Goal: Task Accomplishment & Management: Manage account settings

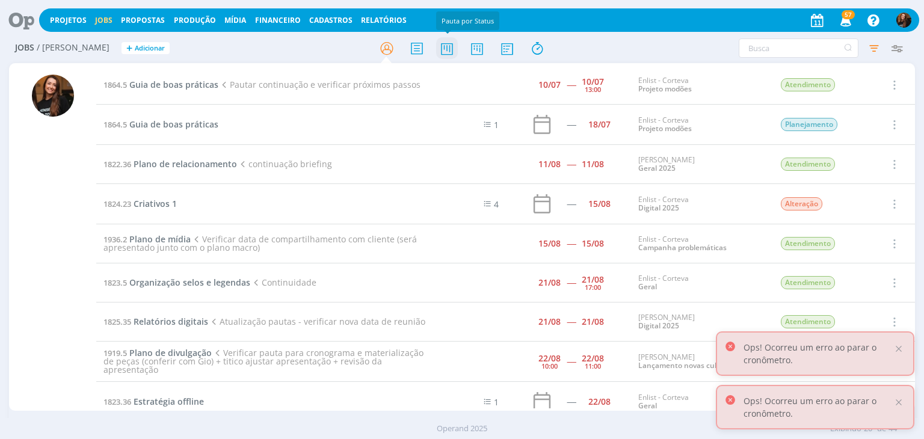
click at [446, 54] on icon at bounding box center [447, 48] width 22 height 23
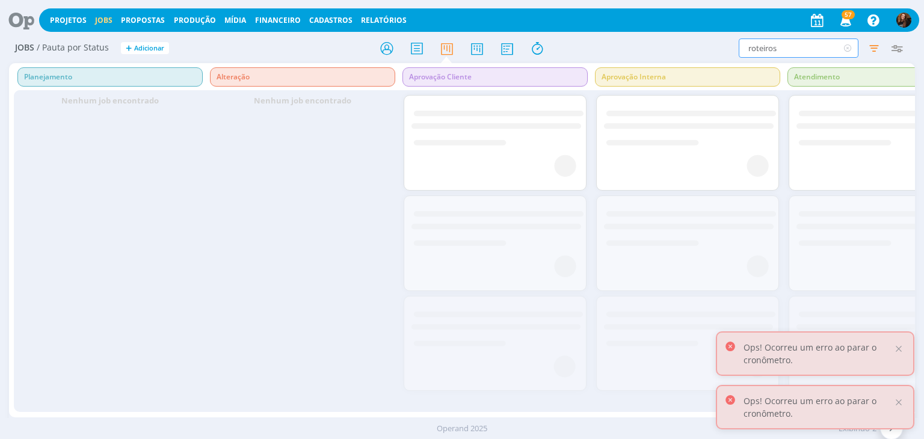
drag, startPoint x: 794, startPoint y: 42, endPoint x: 720, endPoint y: 49, distance: 74.3
click at [720, 48] on div "roteiros Filtrar Filtrar Limpar roteiros Tipo Apenas Jobs Data Personalizado a …" at bounding box center [764, 47] width 290 height 19
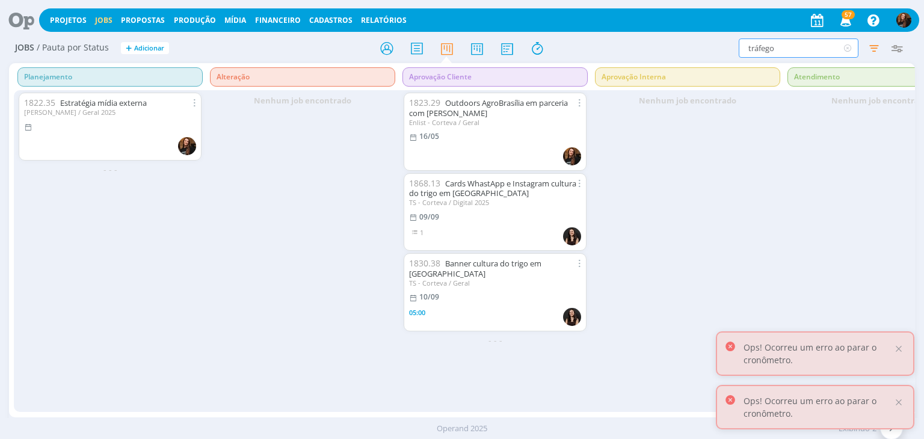
type input "tráfego"
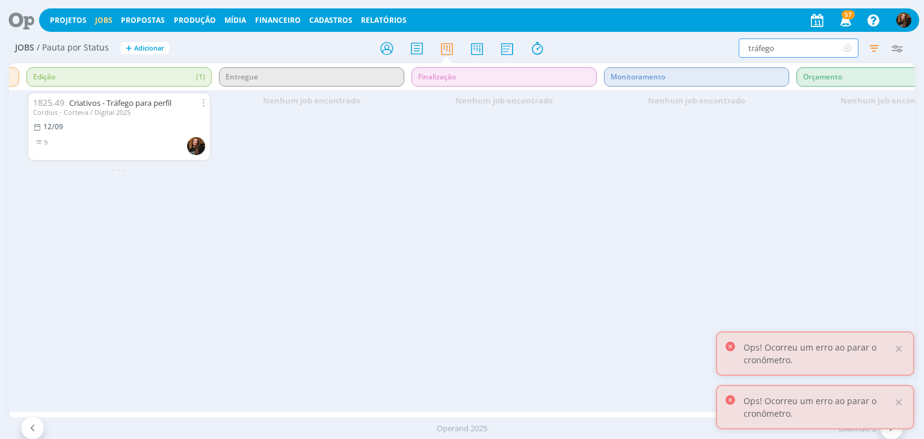
scroll to position [0, 1124]
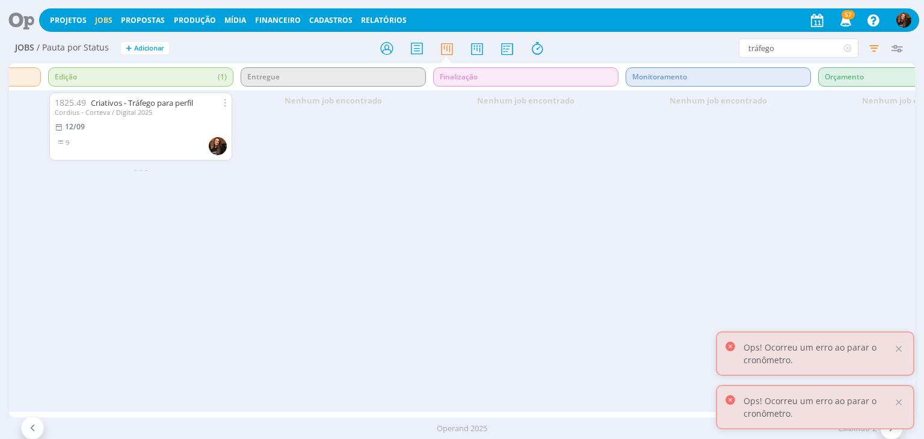
click at [165, 96] on div "1825.49 Criativos - Tráfego para perfil Cordius - Corteva / Digital 2025 12/09 9" at bounding box center [140, 127] width 183 height 68
click at [160, 102] on link "Criativos - Tráfego para perfil" at bounding box center [142, 102] width 102 height 11
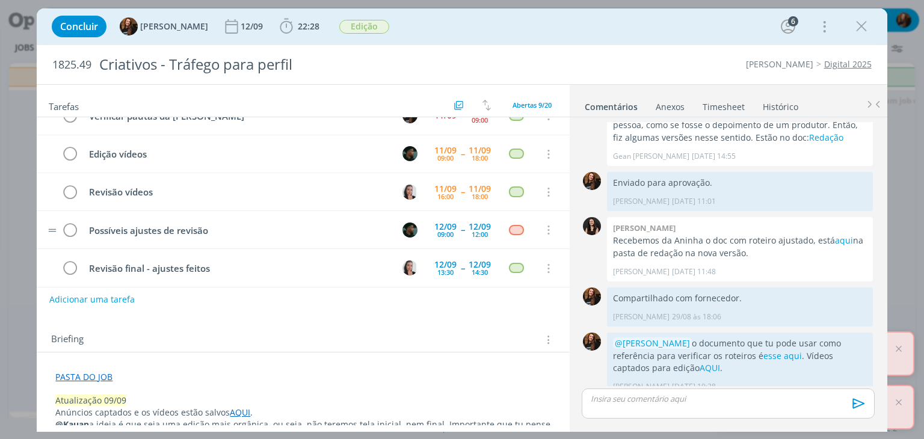
scroll to position [56, 0]
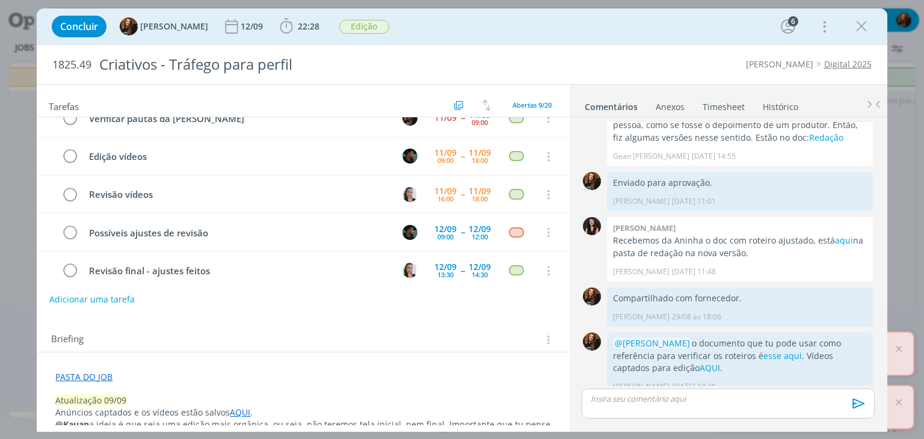
click at [714, 104] on link "Timesheet" at bounding box center [723, 104] width 43 height 17
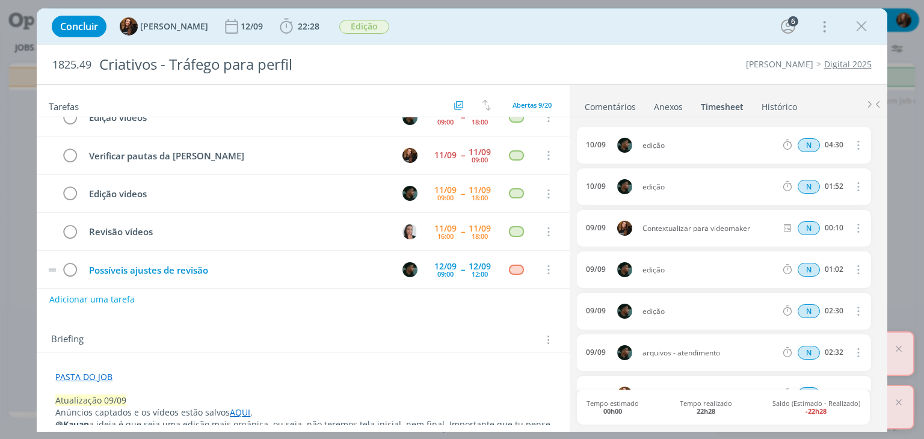
scroll to position [0, 0]
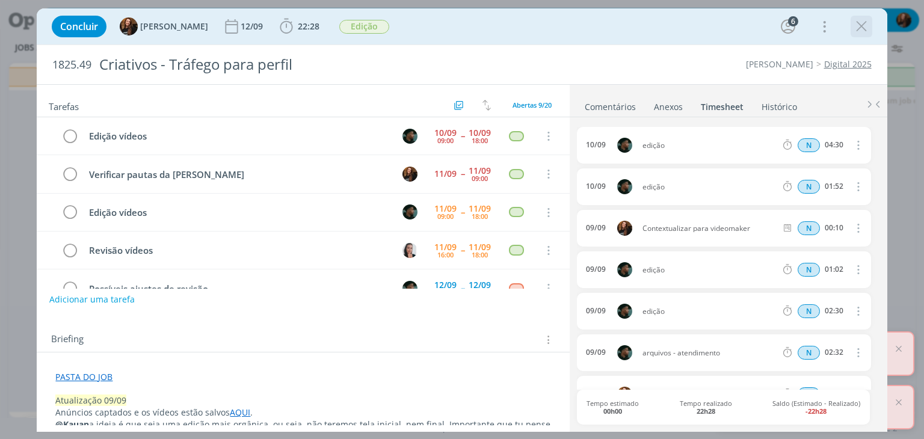
click at [859, 19] on icon "dialog" at bounding box center [861, 26] width 18 height 18
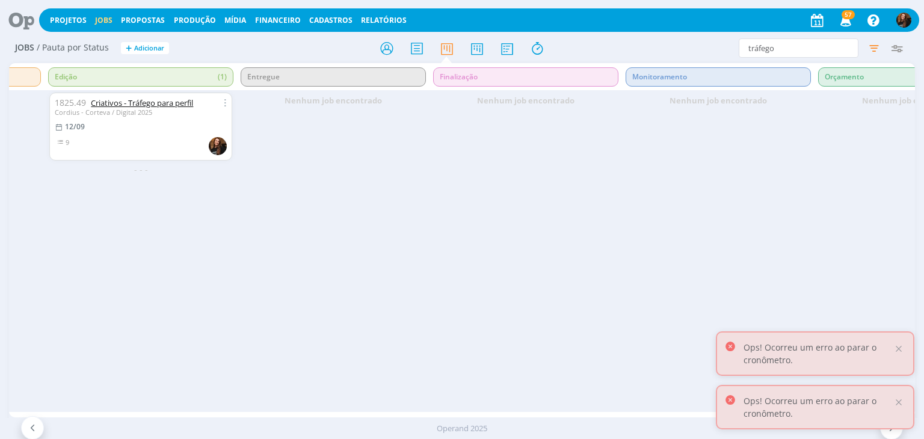
click at [180, 106] on link "Criativos - Tráfego para perfil" at bounding box center [142, 102] width 102 height 11
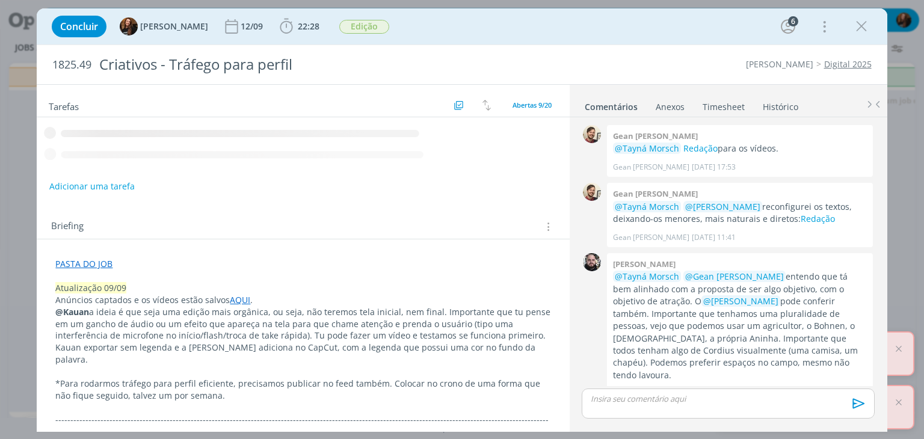
scroll to position [427, 0]
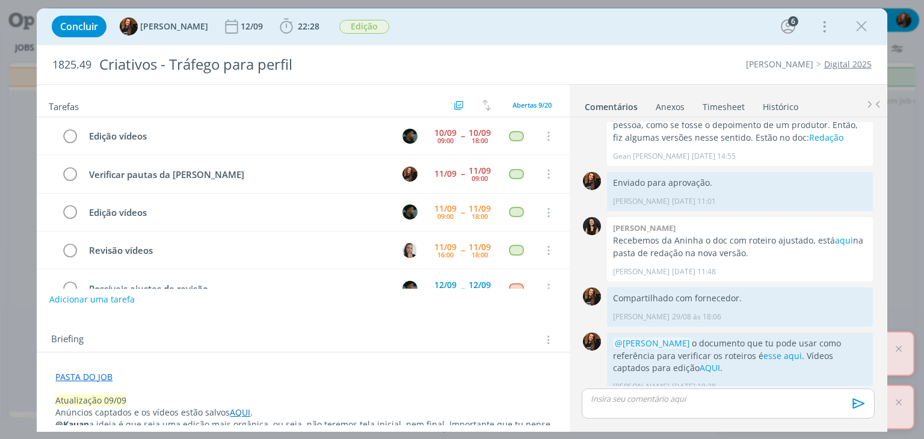
click at [88, 381] on link "PASTA DO JOB" at bounding box center [83, 376] width 57 height 11
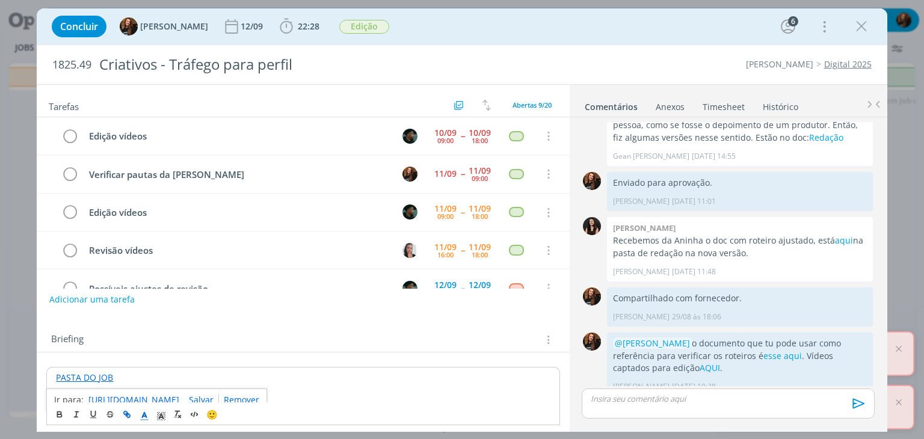
click at [158, 397] on link "https://sobeae.sharepoint.com/:f:/s/SOBEAE/ErL-I8ZMxTlCkjaPu8r5qC4B0-Yz86d-NDZw…" at bounding box center [133, 400] width 91 height 16
click at [865, 28] on icon "dialog" at bounding box center [861, 26] width 18 height 18
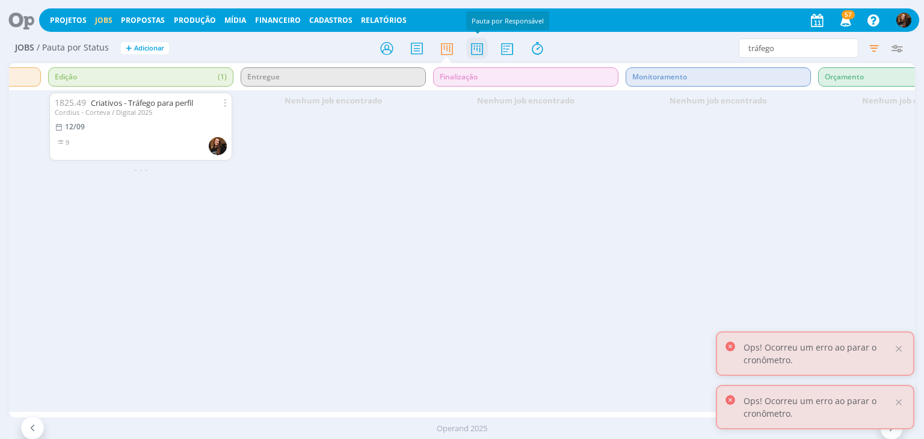
click at [481, 44] on icon at bounding box center [477, 48] width 22 height 23
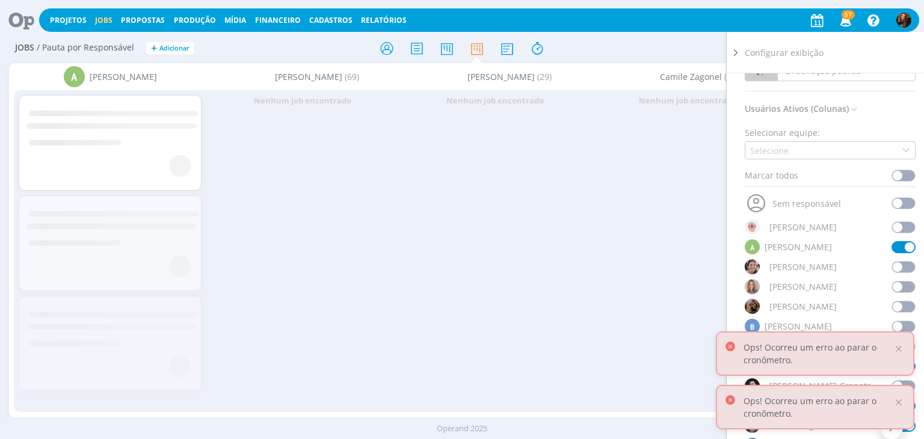
scroll to position [120, 0]
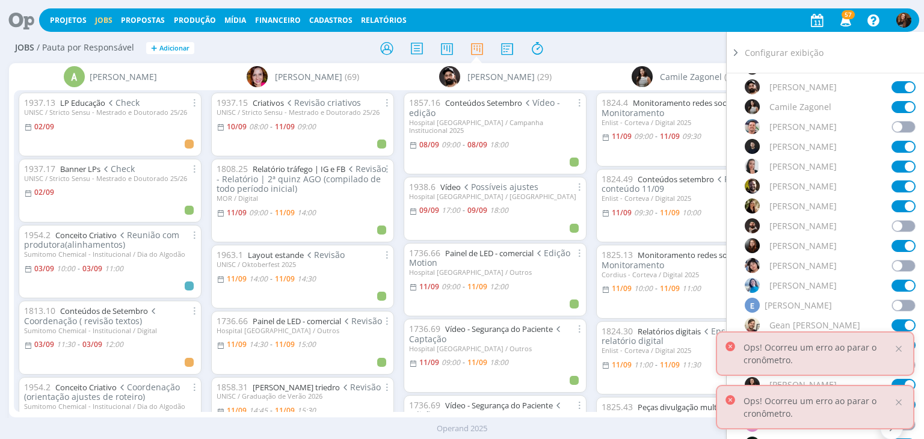
click at [734, 49] on icon at bounding box center [735, 52] width 12 height 13
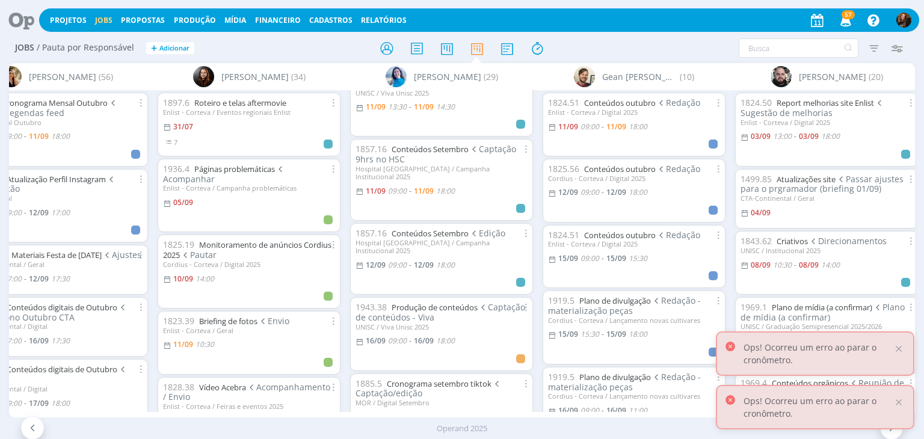
scroll to position [60, 0]
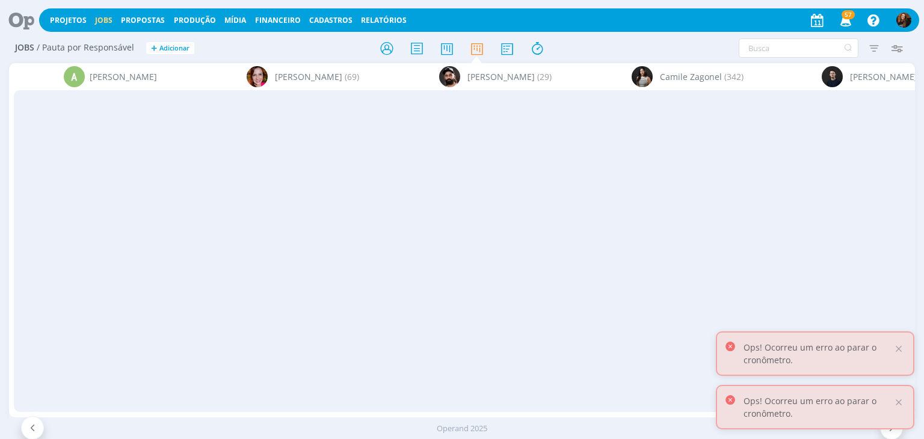
scroll to position [60, 0]
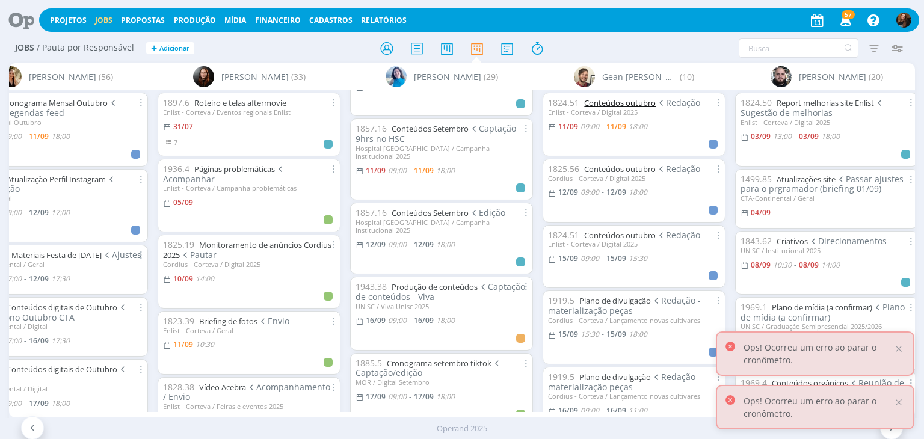
click at [633, 105] on link "Conteúdos outubro" at bounding box center [620, 102] width 72 height 11
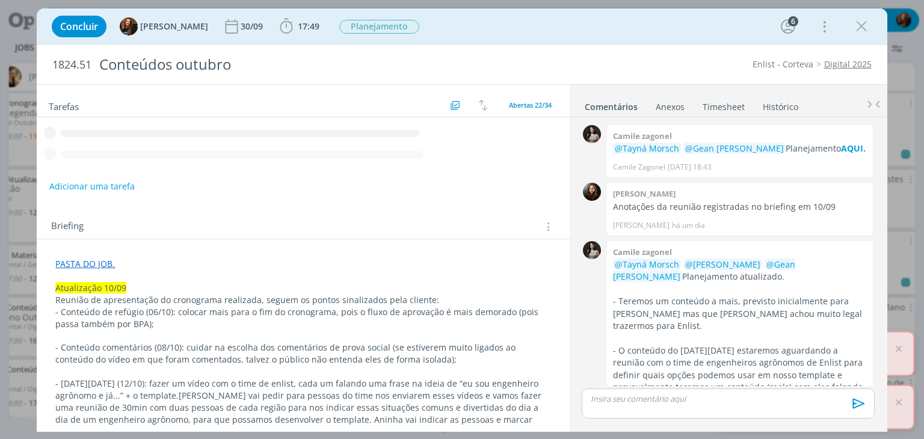
scroll to position [81, 0]
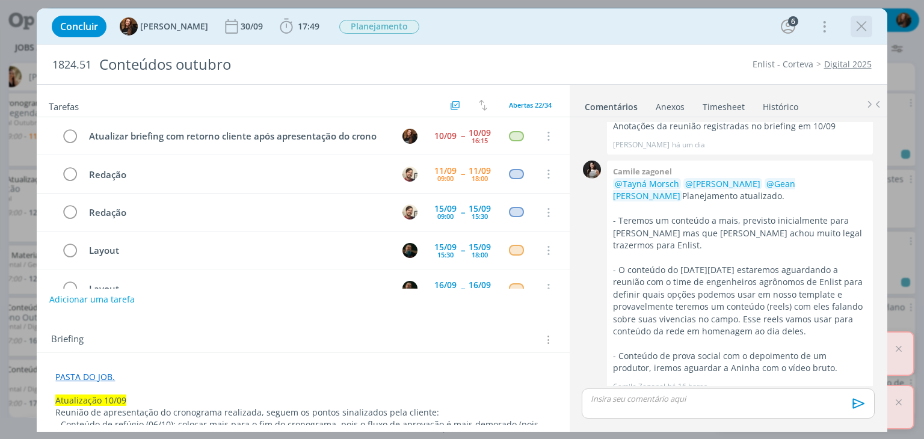
click at [861, 27] on icon "dialog" at bounding box center [861, 26] width 18 height 18
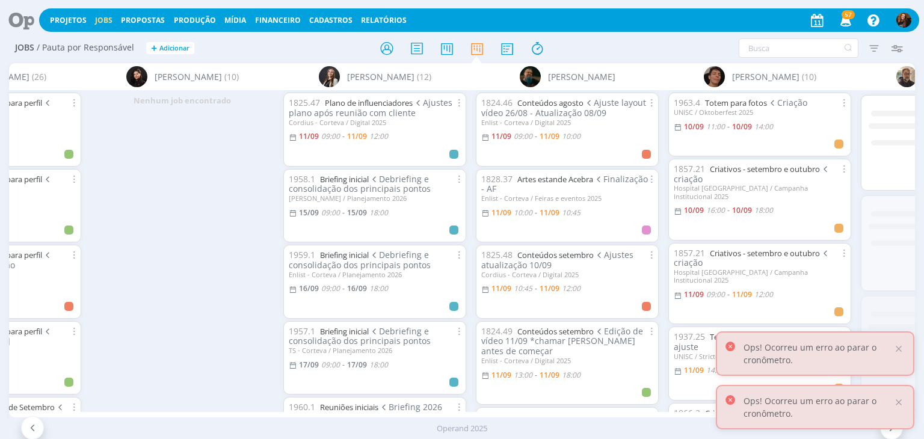
scroll to position [0, 2811]
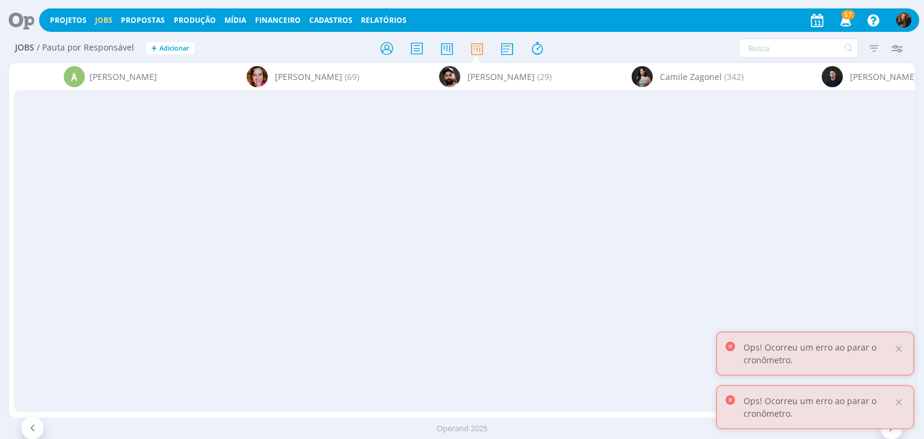
scroll to position [0, 3774]
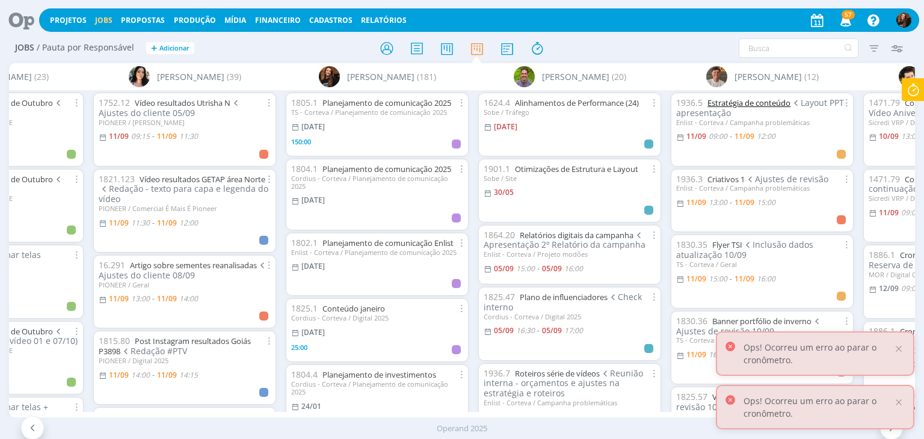
click at [774, 107] on link "Estratégia de conteúdo" at bounding box center [748, 102] width 83 height 11
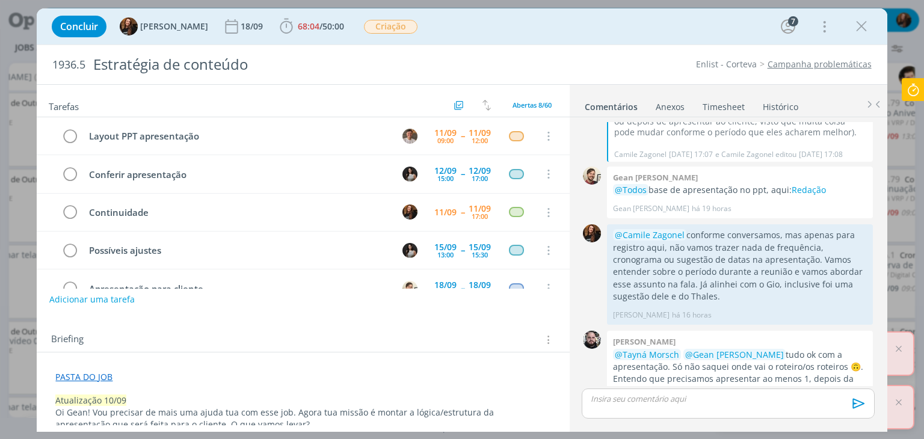
drag, startPoint x: 863, startPoint y: 27, endPoint x: 849, endPoint y: 188, distance: 161.8
click at [863, 27] on icon "dialog" at bounding box center [861, 26] width 18 height 18
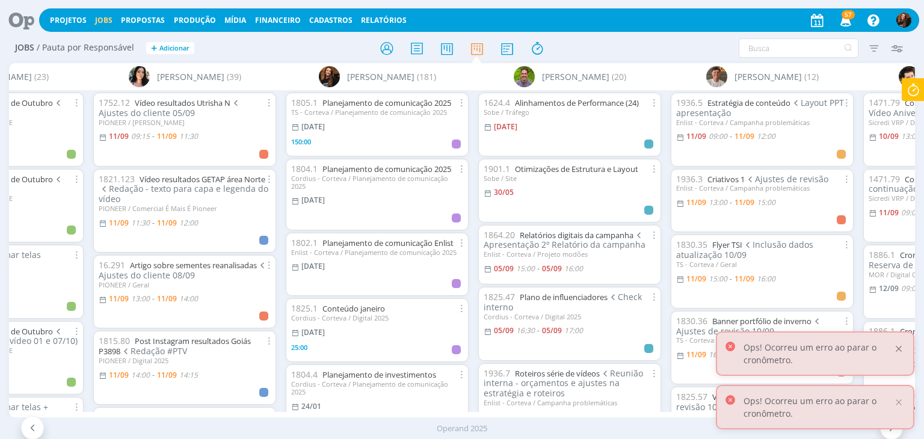
click at [897, 346] on div at bounding box center [898, 348] width 11 height 11
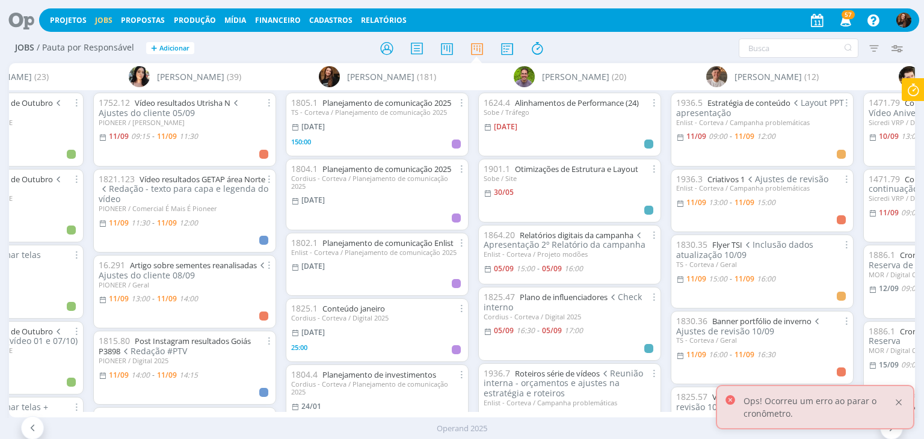
click at [899, 399] on div at bounding box center [898, 402] width 11 height 11
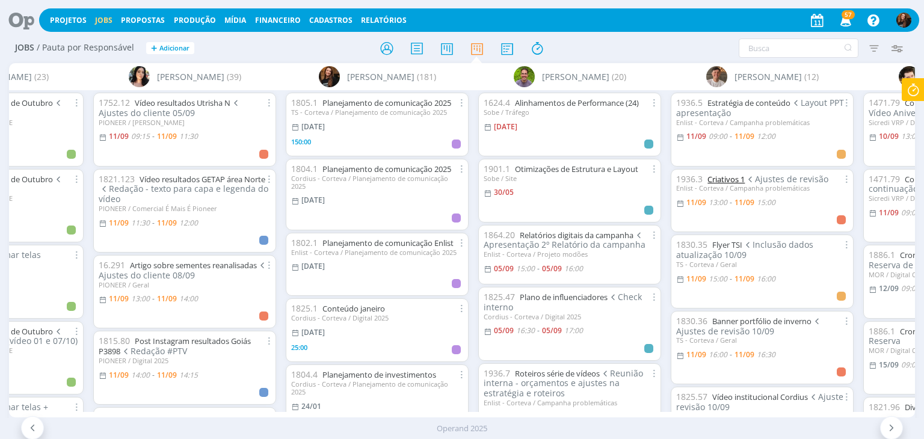
click at [730, 179] on link "Criativos 1" at bounding box center [725, 179] width 37 height 11
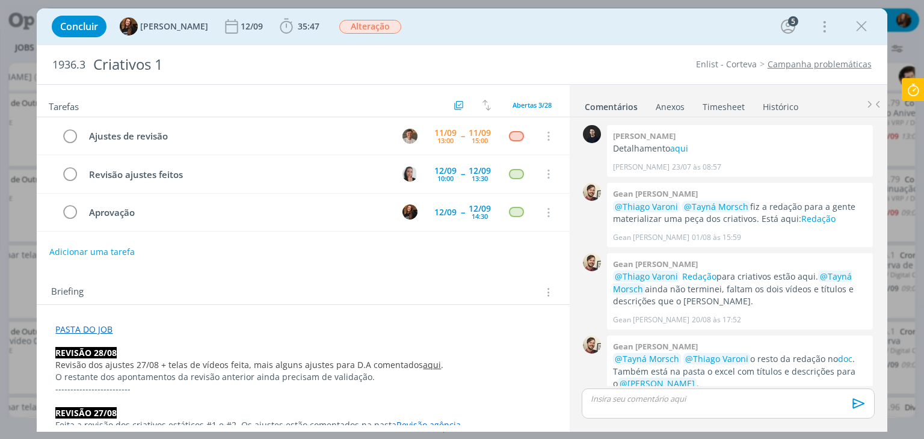
scroll to position [712, 0]
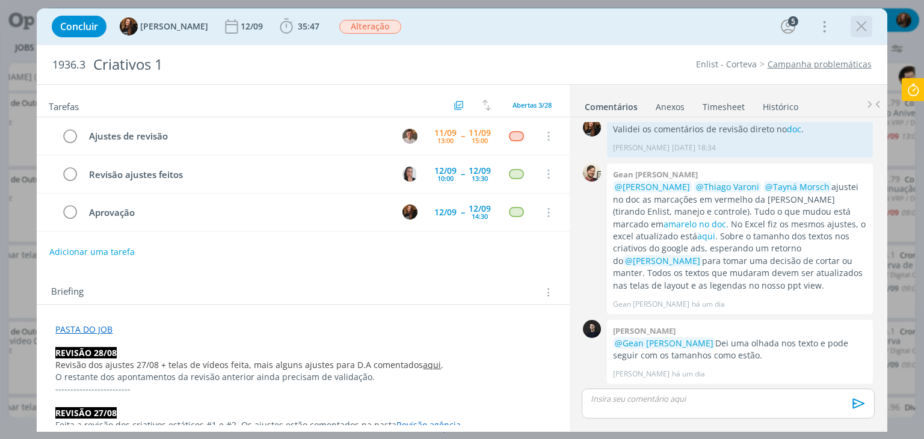
drag, startPoint x: 863, startPoint y: 27, endPoint x: 823, endPoint y: 228, distance: 204.9
click at [864, 27] on icon "dialog" at bounding box center [861, 26] width 18 height 18
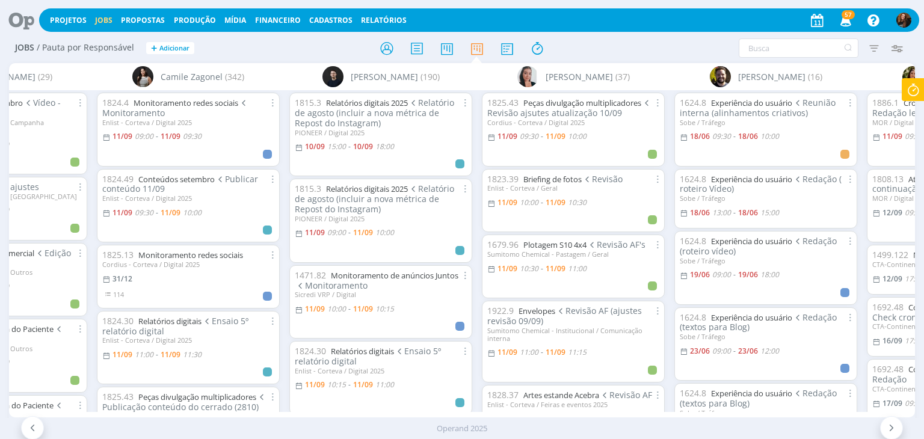
scroll to position [0, 471]
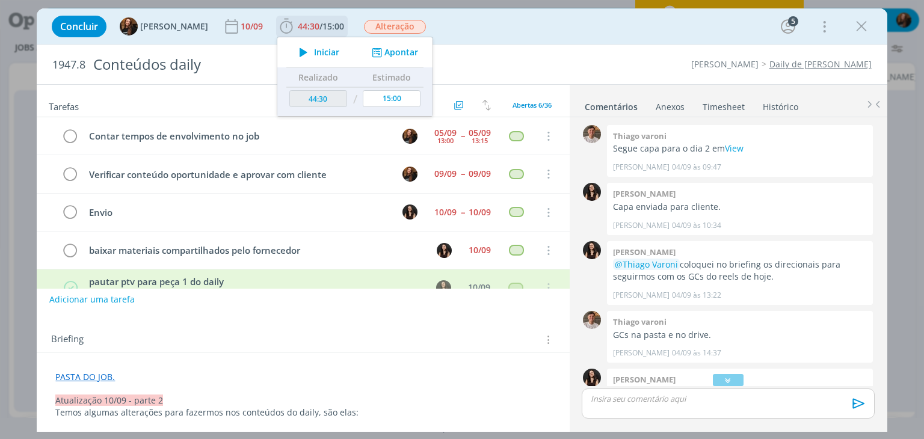
scroll to position [0, 1387]
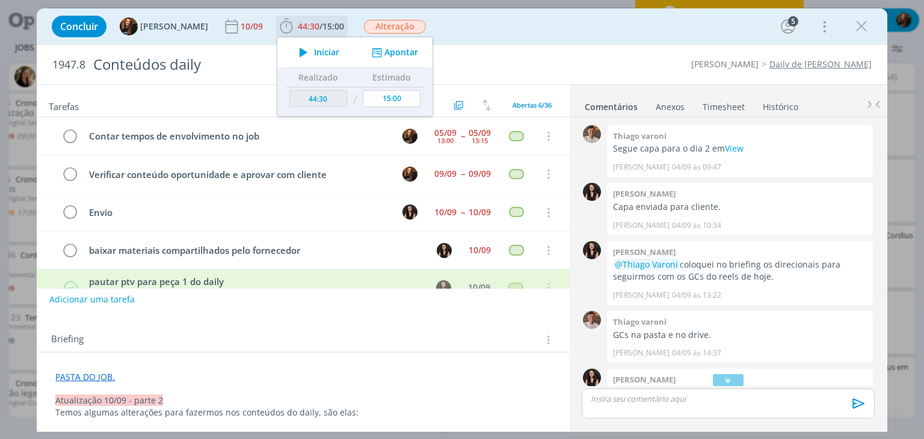
click at [314, 49] on span "Iniciar" at bounding box center [326, 52] width 25 height 8
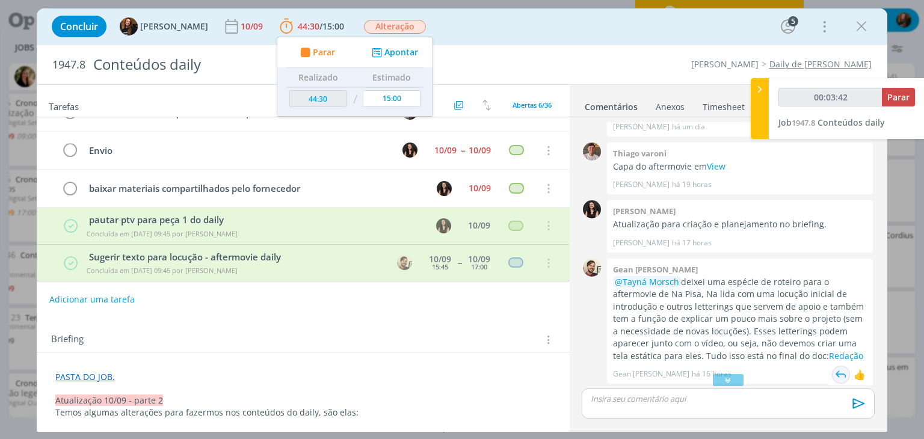
click at [835, 382] on img "dialog" at bounding box center [841, 375] width 18 height 18
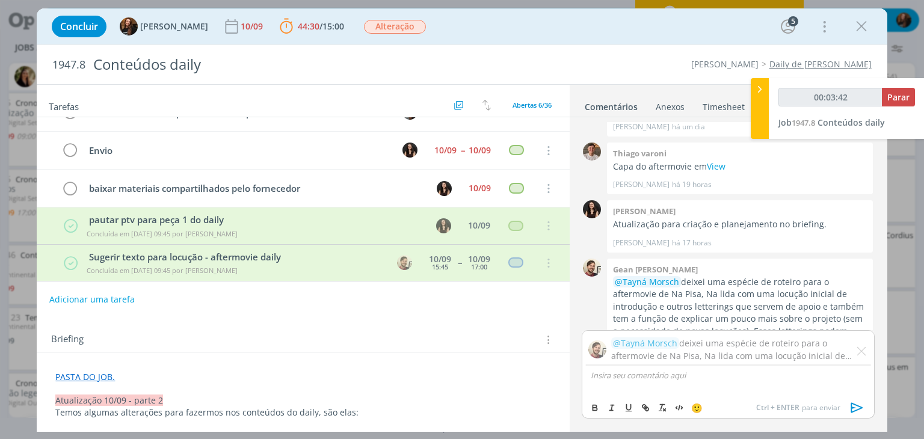
scroll to position [1367, 0]
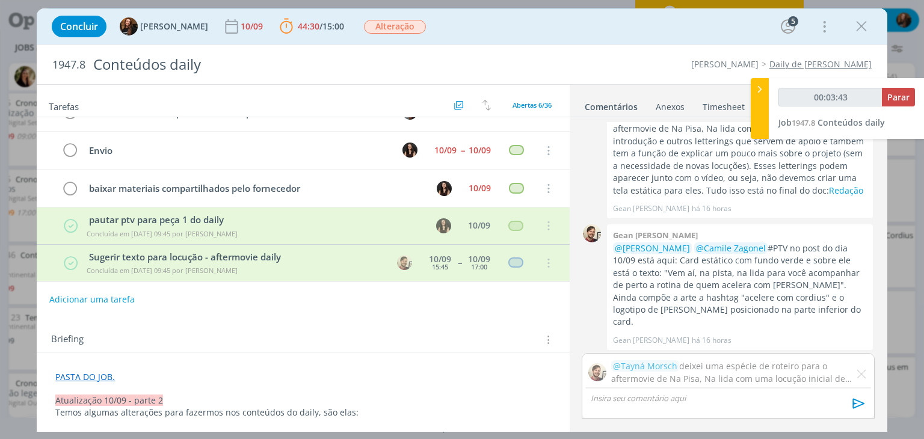
scroll to position [1344, 0]
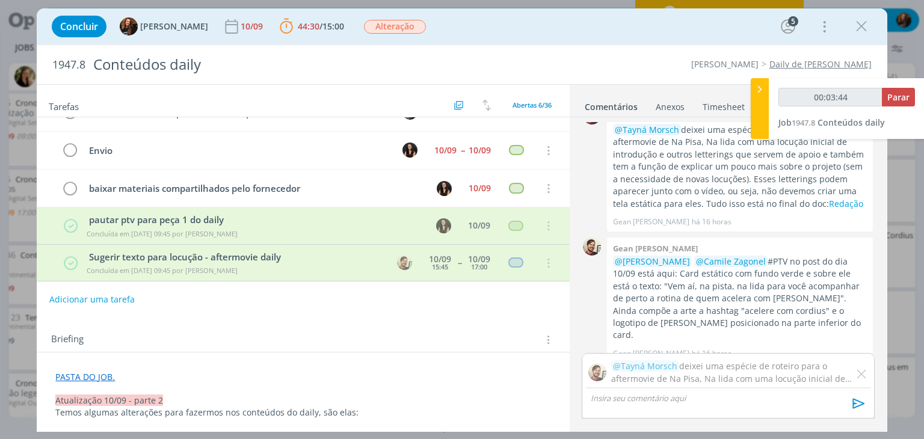
click at [865, 375] on img "dialog" at bounding box center [861, 374] width 10 height 10
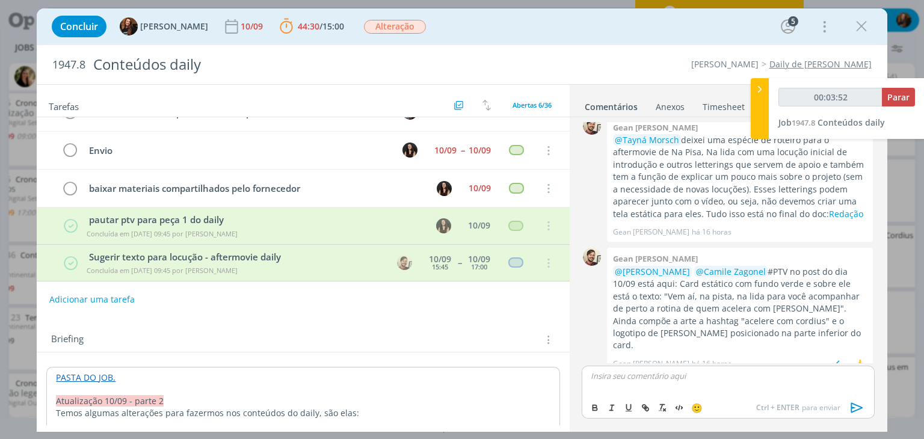
scroll to position [1274, 0]
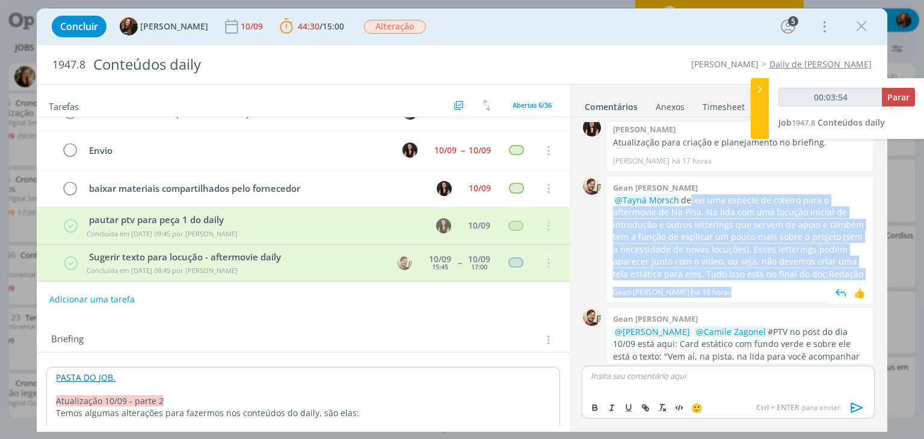
drag, startPoint x: 684, startPoint y: 196, endPoint x: 729, endPoint y: 280, distance: 95.3
click at [729, 280] on div "Gean paulo naue @Tayná Morsch deixei uma espécie de roteiro para o aftermovie d…" at bounding box center [740, 240] width 266 height 126
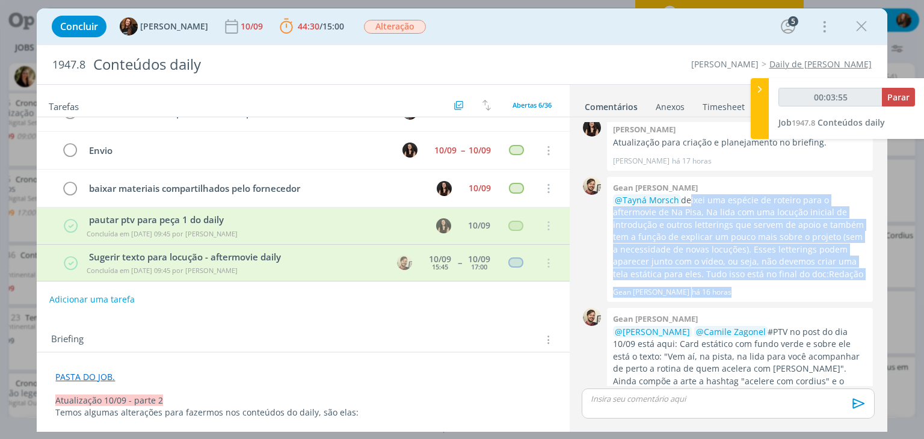
copy div "eixei uma espécie de roteiro para o aftermovie de Na Pisa, Na lida com uma locu…"
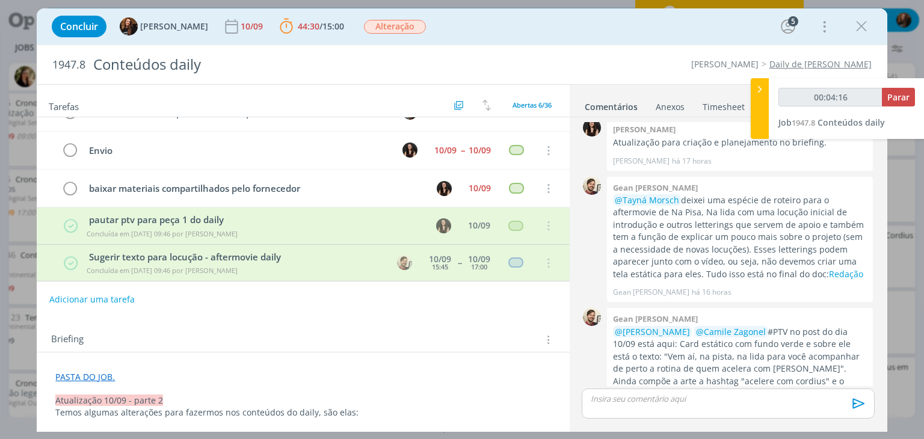
click at [796, 305] on div "0 Gean paulo naue @Isabelle Silva @Camile Zagonel #PTV no post do dia 10/09 est…" at bounding box center [728, 371] width 302 height 132
click at [829, 277] on link "Redação" at bounding box center [846, 273] width 34 height 11
type input "00:23:52"
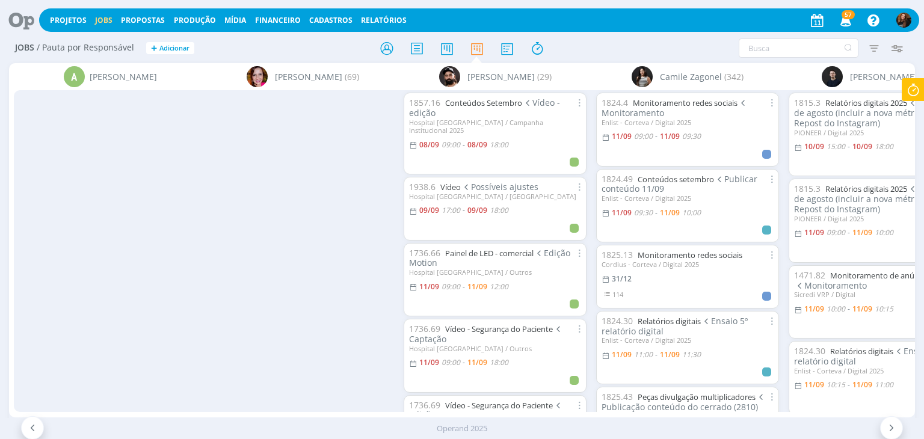
scroll to position [0, 471]
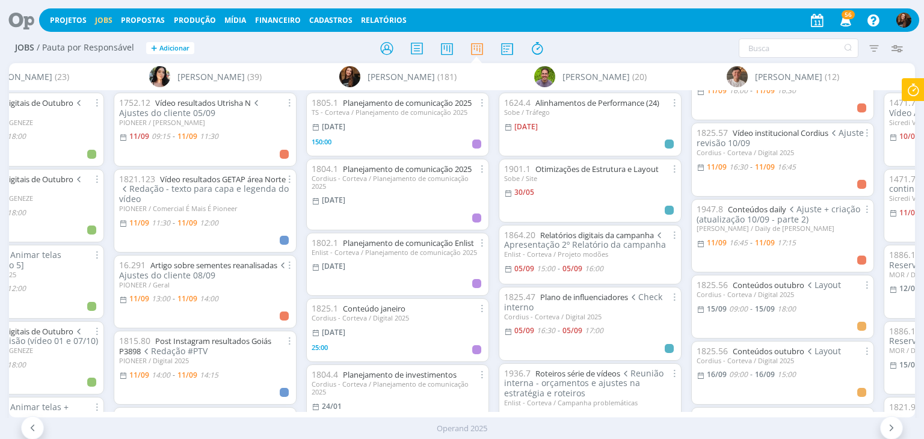
scroll to position [301, 0]
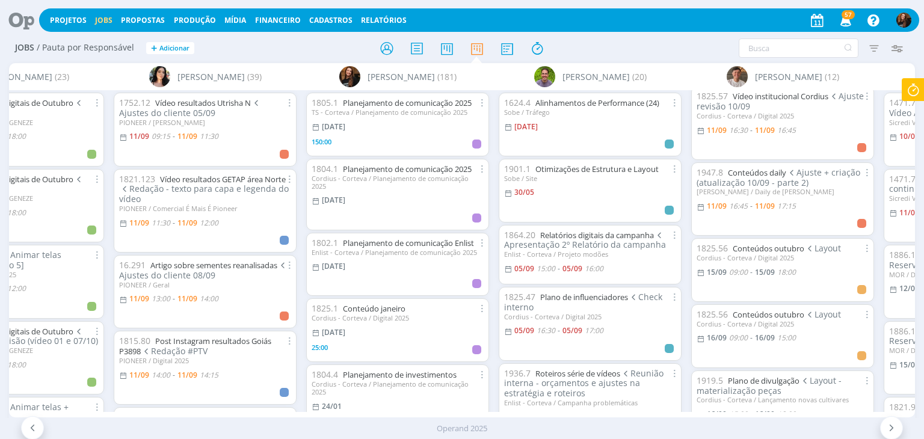
drag, startPoint x: 734, startPoint y: 423, endPoint x: 747, endPoint y: 419, distance: 14.3
click at [737, 423] on div "Operand 2025" at bounding box center [462, 429] width 924 height 12
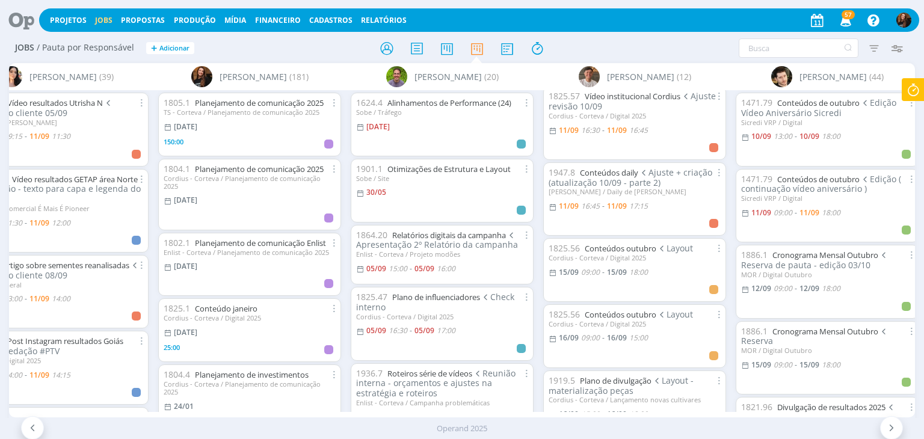
scroll to position [0, 3914]
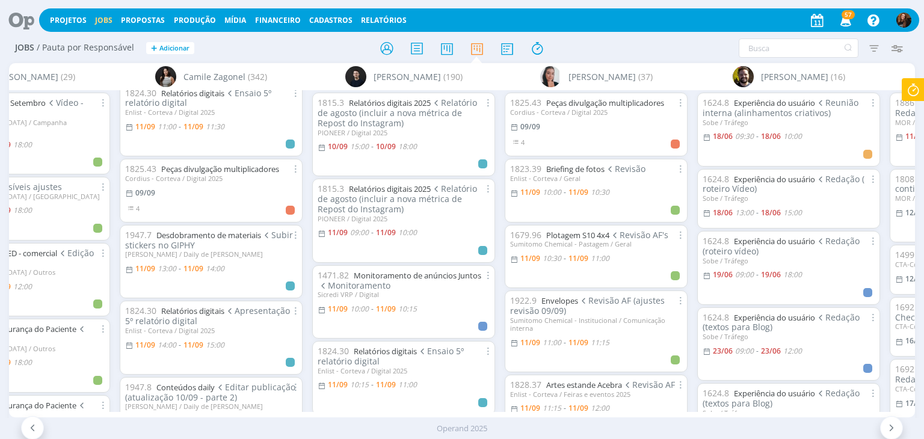
scroll to position [241, 0]
click at [238, 164] on link "Peças divulgação multiplicadores" at bounding box center [220, 166] width 118 height 11
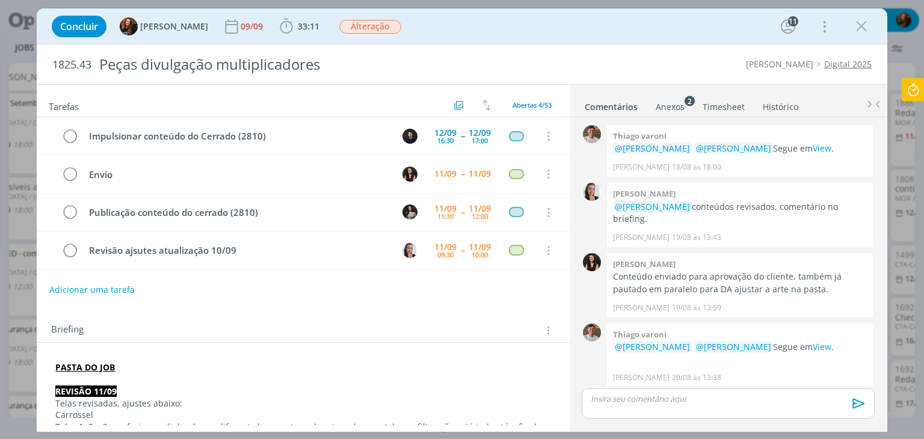
scroll to position [1064, 0]
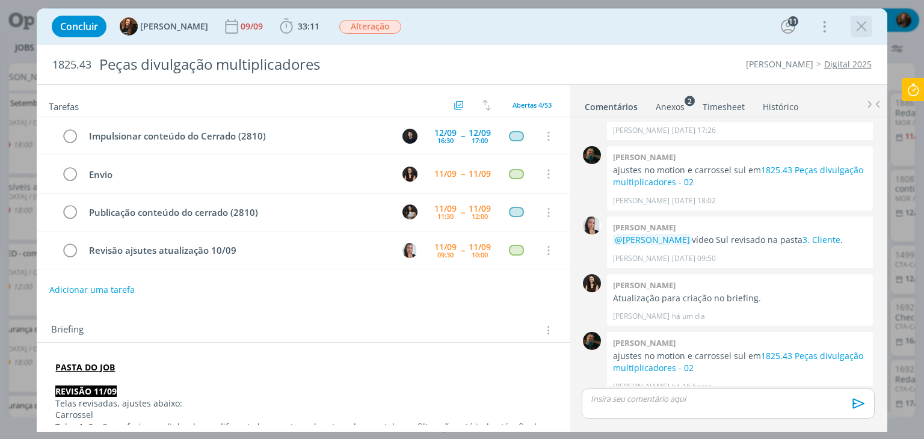
click at [863, 22] on icon "dialog" at bounding box center [861, 26] width 18 height 18
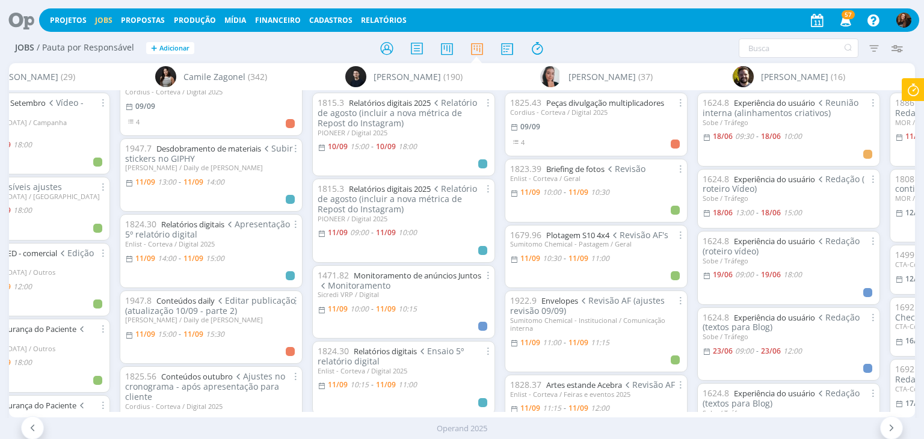
scroll to position [301, 0]
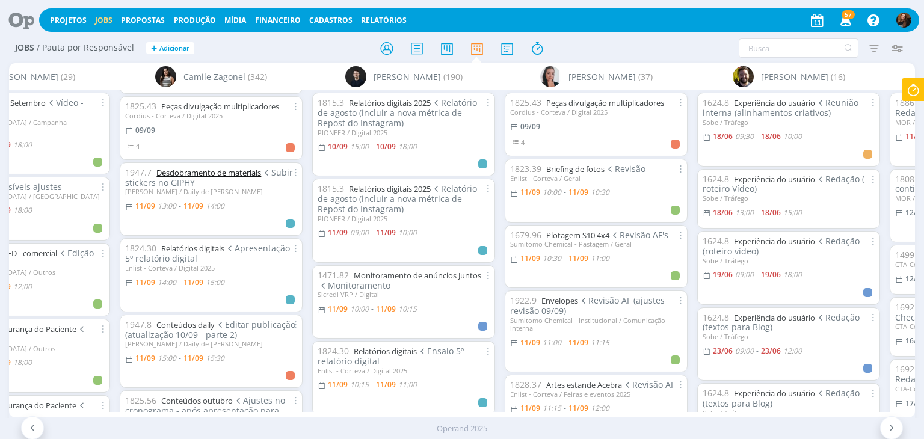
click at [234, 173] on link "Desdobramento de materiais" at bounding box center [208, 172] width 105 height 11
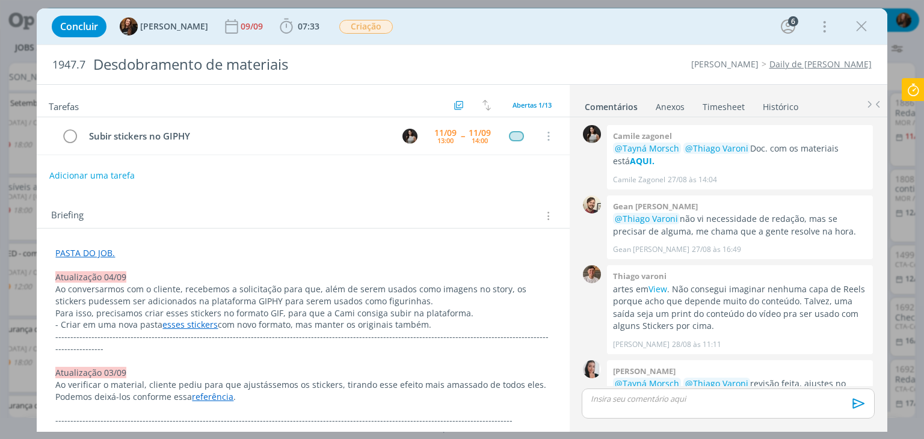
scroll to position [765, 0]
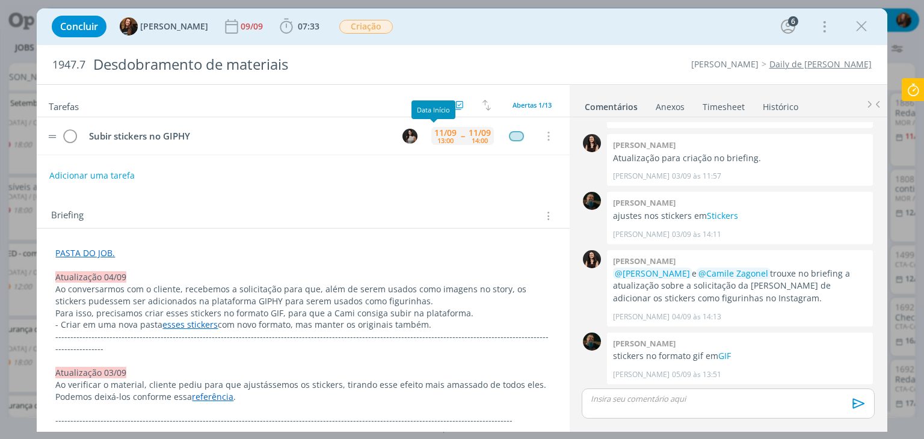
click at [437, 133] on div "11/09" at bounding box center [445, 133] width 22 height 8
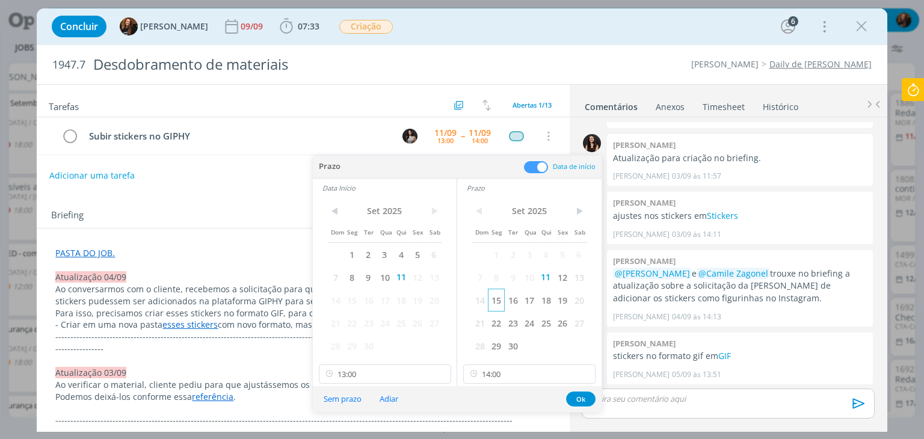
click at [495, 302] on span "15" at bounding box center [496, 300] width 16 height 23
click at [358, 296] on span "15" at bounding box center [351, 300] width 16 height 23
click at [528, 375] on input "14:00" at bounding box center [529, 373] width 132 height 19
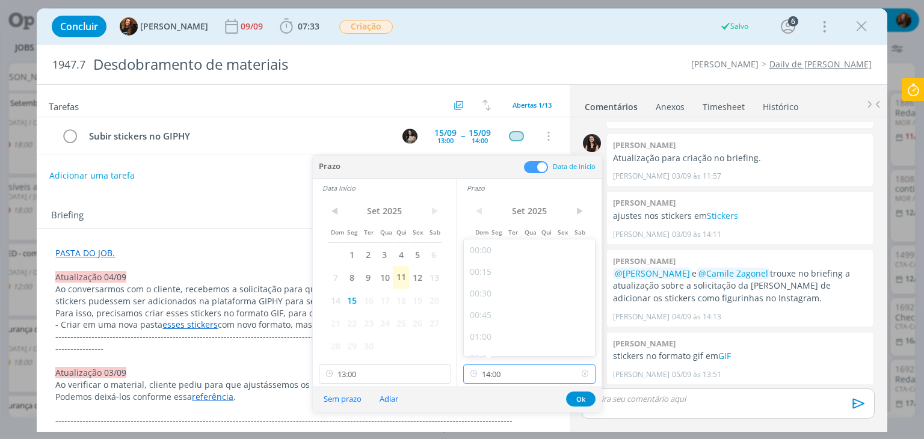
scroll to position [1121, 0]
drag, startPoint x: 505, startPoint y: 319, endPoint x: 589, endPoint y: 395, distance: 113.2
click at [505, 318] on div "13:45" at bounding box center [531, 320] width 135 height 22
click at [585, 391] on button "Ok" at bounding box center [580, 398] width 29 height 15
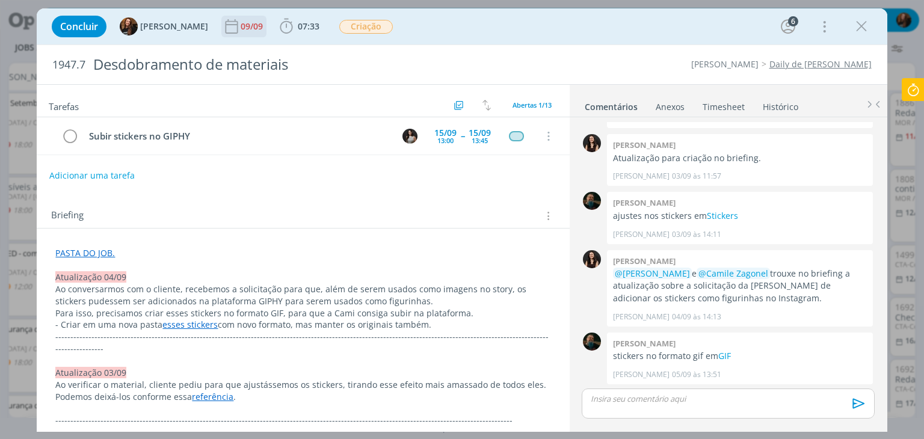
click at [242, 30] on div "09/09" at bounding box center [253, 26] width 25 height 8
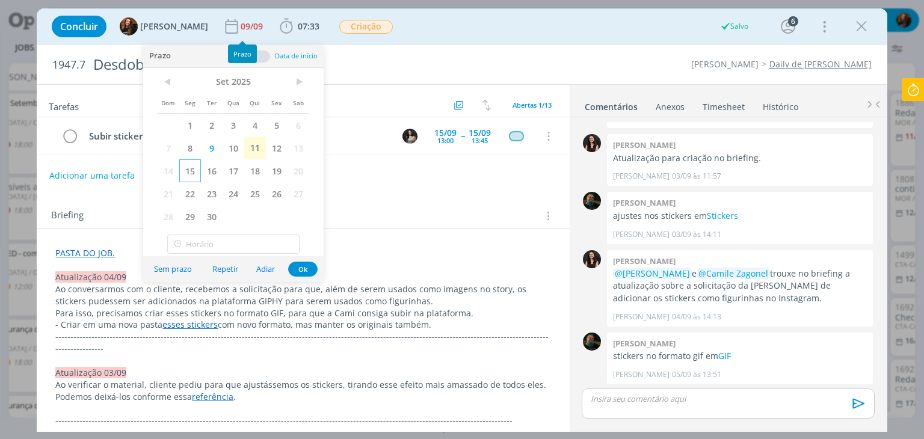
click at [190, 168] on span "15" at bounding box center [190, 170] width 22 height 23
click at [305, 268] on button "Ok" at bounding box center [302, 269] width 29 height 15
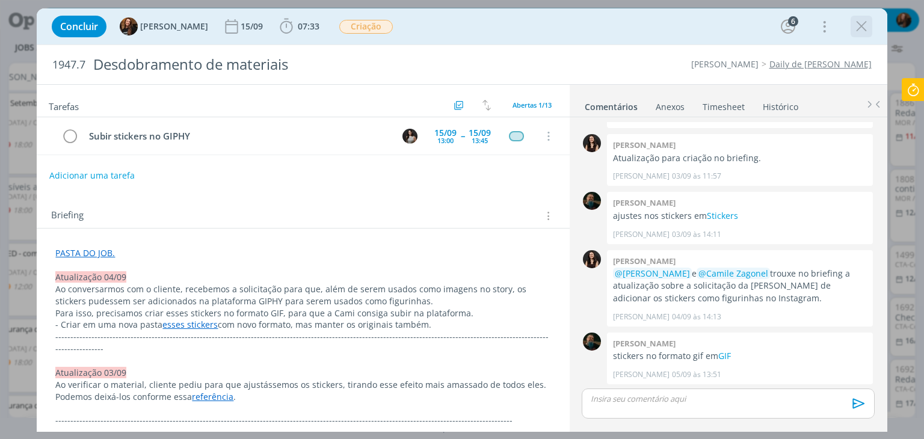
click at [862, 27] on icon "dialog" at bounding box center [861, 26] width 18 height 18
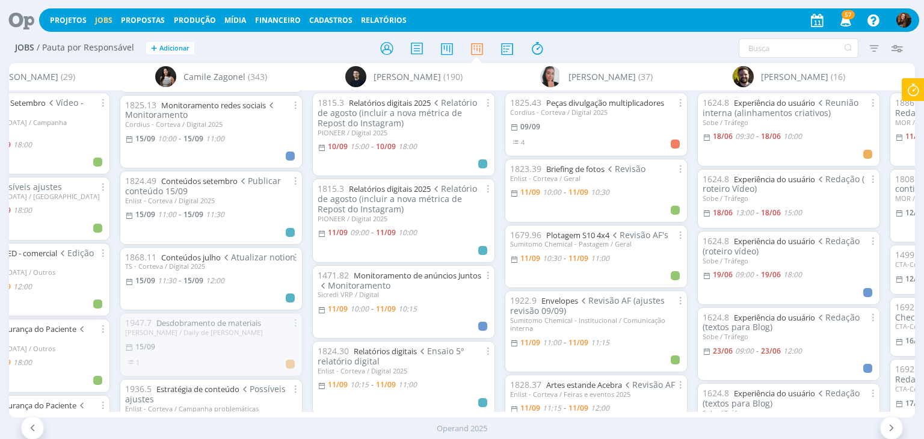
scroll to position [1804, 0]
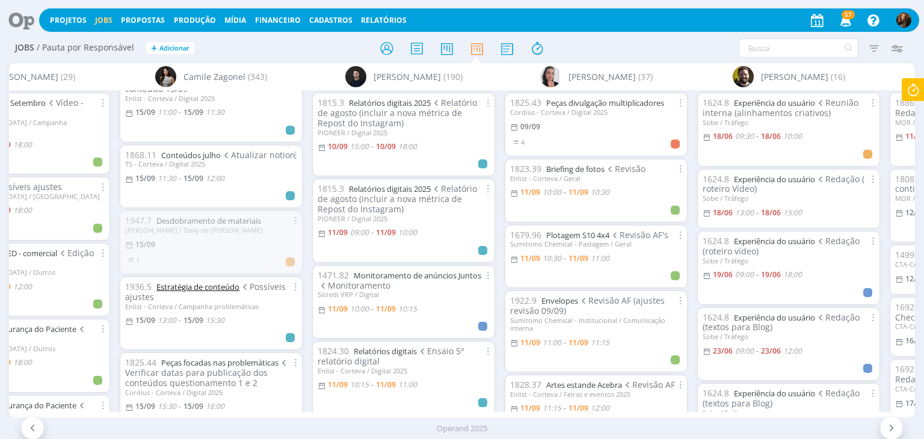
click at [204, 292] on link "Estratégia de conteúdo" at bounding box center [197, 286] width 83 height 11
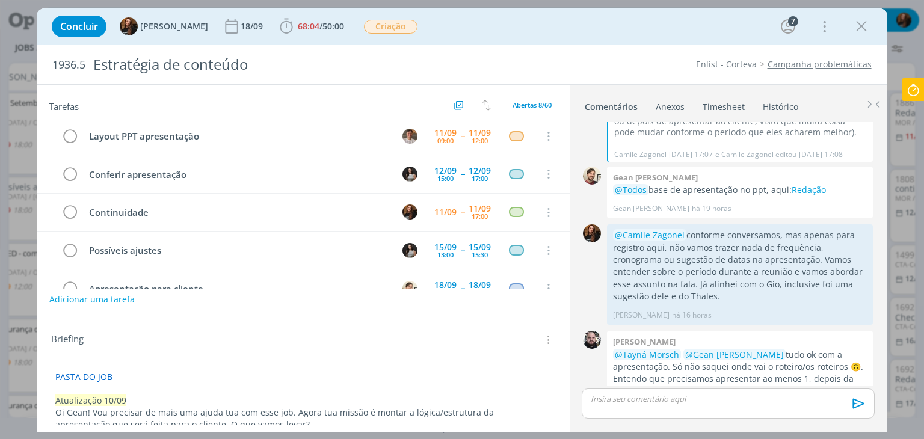
scroll to position [75, 0]
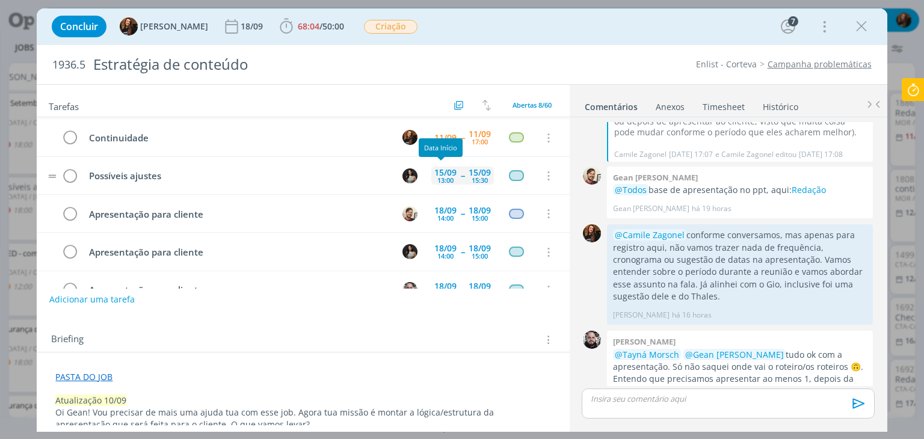
click at [441, 177] on div "13:00" at bounding box center [445, 180] width 16 height 7
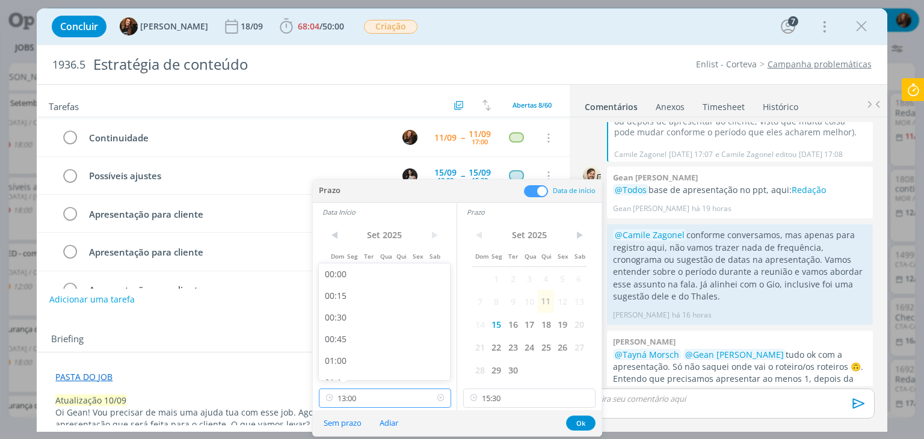
click at [384, 391] on input "13:00" at bounding box center [385, 397] width 132 height 19
click at [375, 306] on div "13:45" at bounding box center [386, 310] width 135 height 22
type input "13:45"
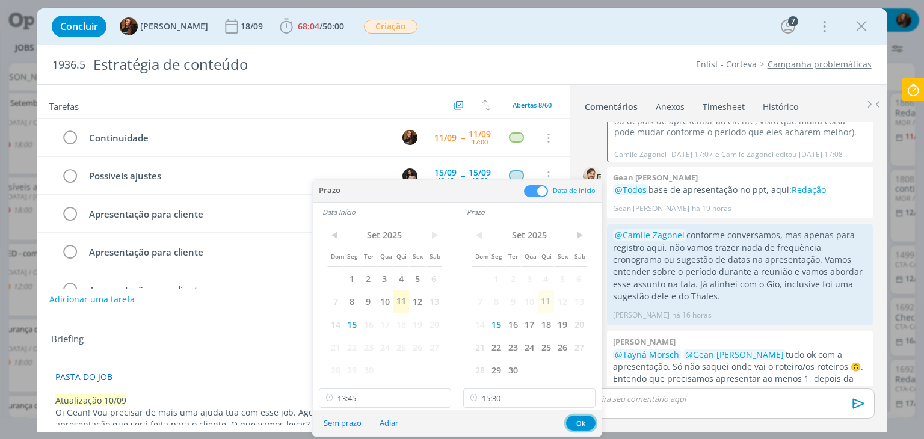
click at [583, 419] on button "Ok" at bounding box center [580, 422] width 29 height 15
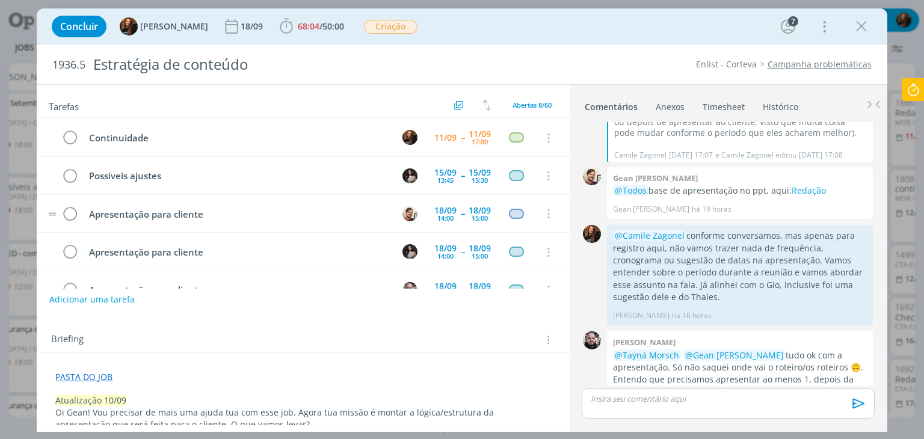
scroll to position [1794, 0]
click at [862, 29] on icon "dialog" at bounding box center [861, 26] width 18 height 18
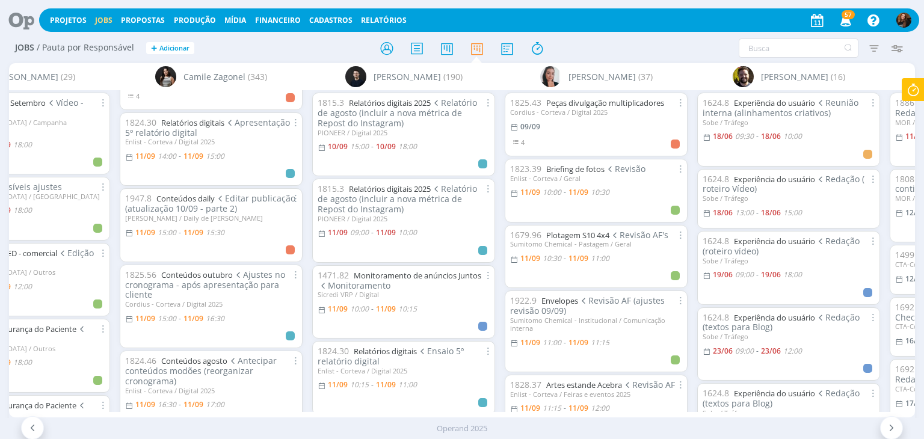
scroll to position [290, 0]
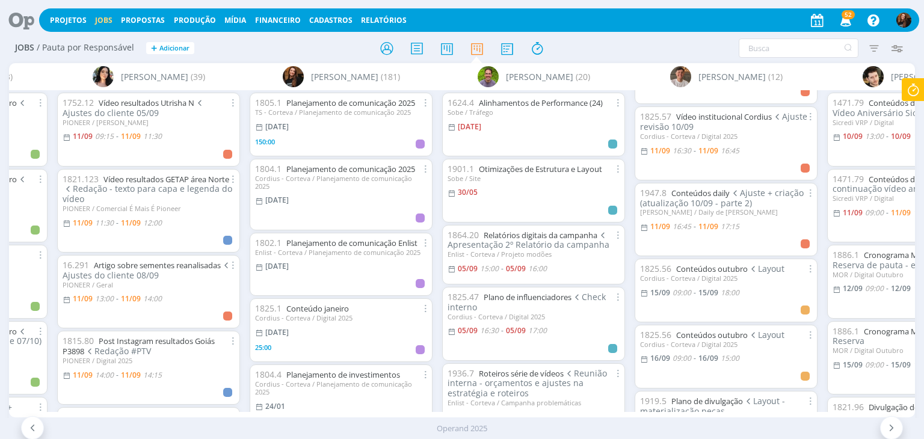
scroll to position [301, 0]
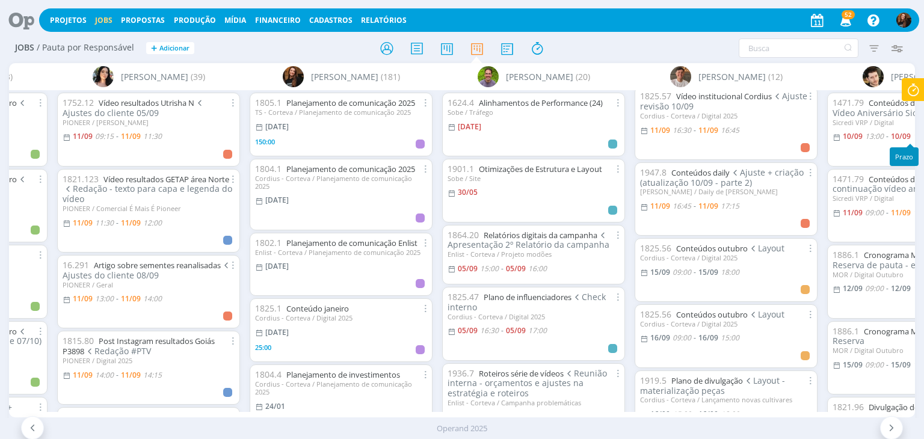
drag, startPoint x: 907, startPoint y: 99, endPoint x: 913, endPoint y: 93, distance: 8.1
click at [909, 98] on icon at bounding box center [913, 89] width 22 height 23
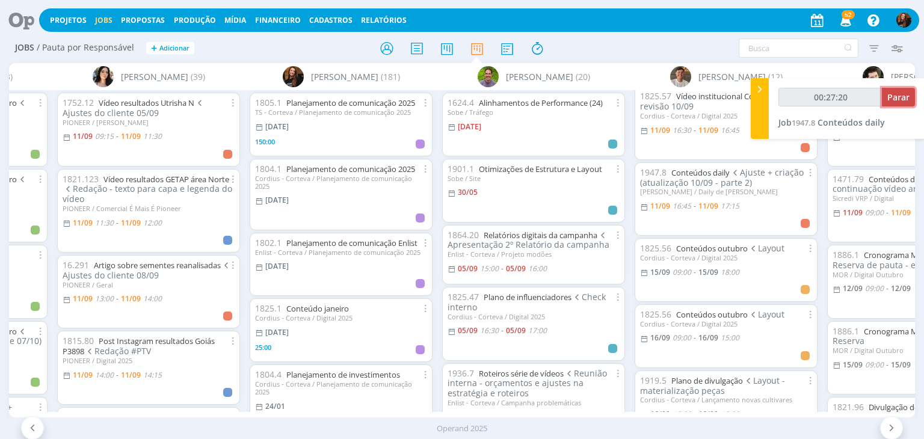
click at [899, 100] on span "Parar" at bounding box center [898, 96] width 22 height 11
type input "00:28:00"
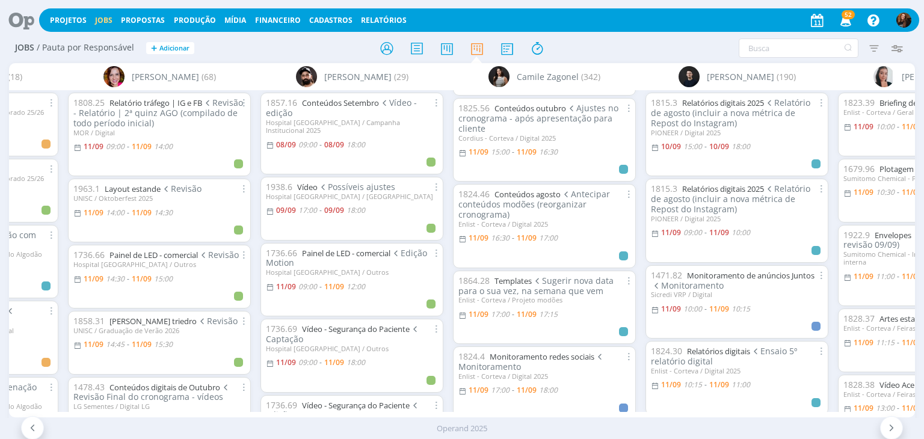
scroll to position [481, 0]
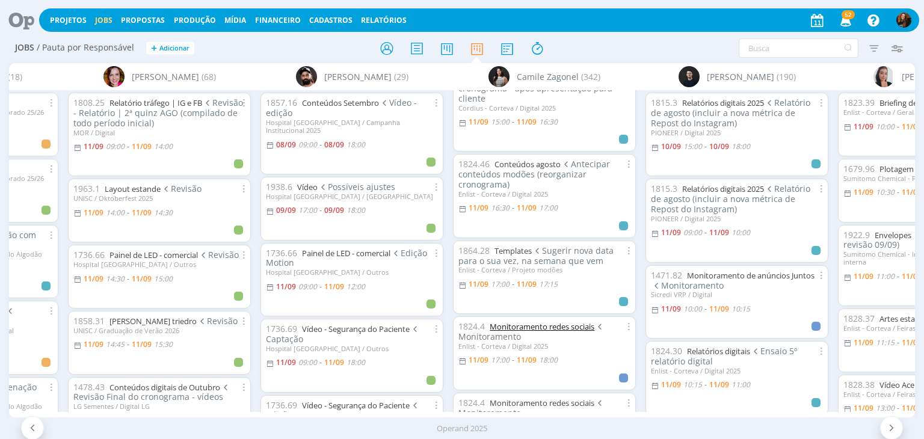
click at [545, 328] on link "Monitoramento redes sociais" at bounding box center [541, 326] width 105 height 11
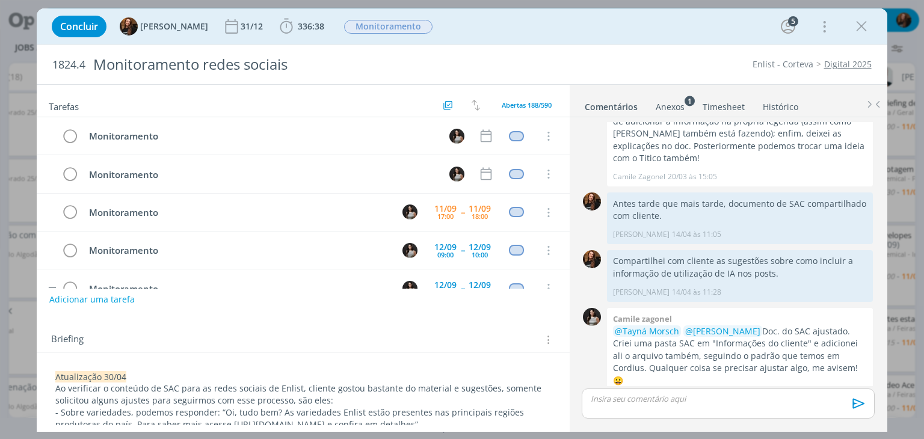
scroll to position [37, 0]
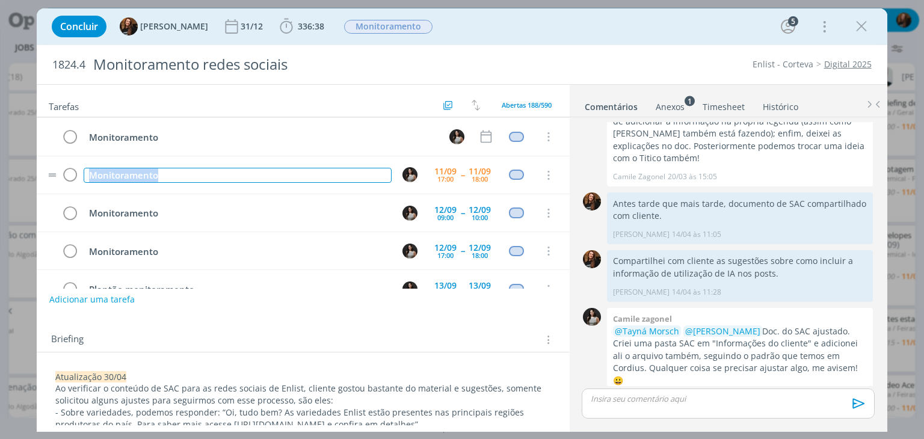
drag, startPoint x: 188, startPoint y: 176, endPoint x: 90, endPoint y: 162, distance: 99.5
click at [90, 164] on td "Monitoramento" at bounding box center [234, 174] width 307 height 21
copy div "Monitoramento"
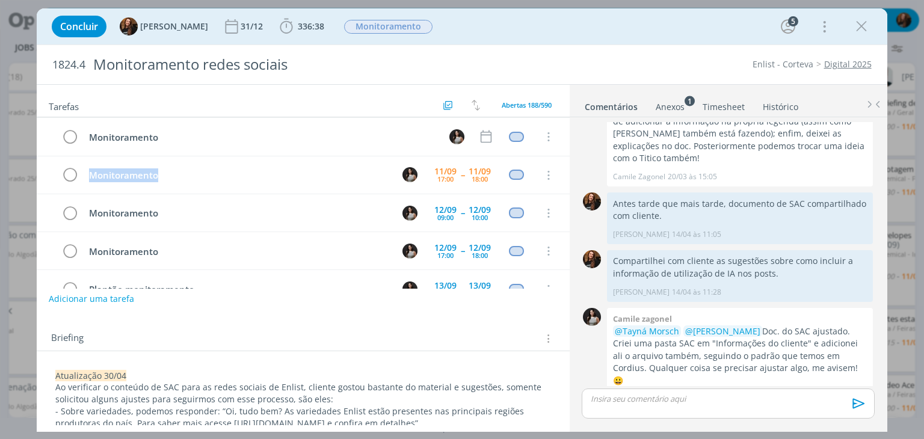
click at [125, 301] on button "Adicionar uma tarefa" at bounding box center [91, 299] width 85 height 20
paste input "Monitoramento"
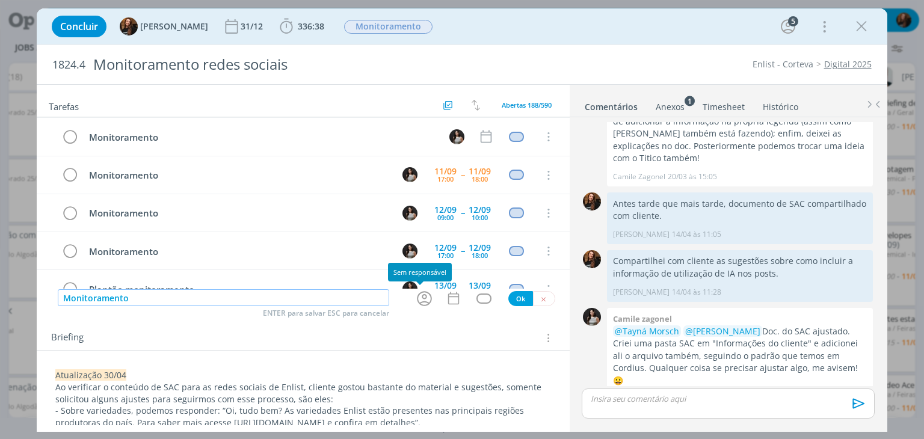
click at [423, 301] on icon "dialog" at bounding box center [424, 298] width 19 height 19
type input "Monitoramento"
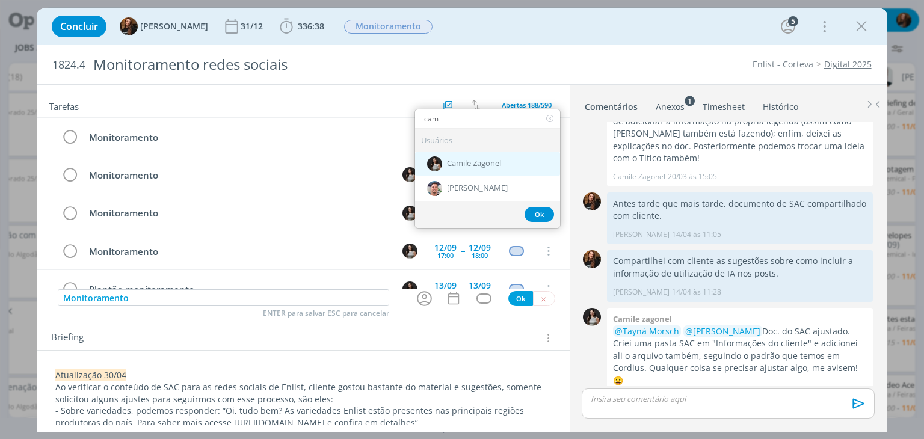
type input "cam"
click at [464, 171] on div "Camile Zagonel" at bounding box center [487, 164] width 145 height 25
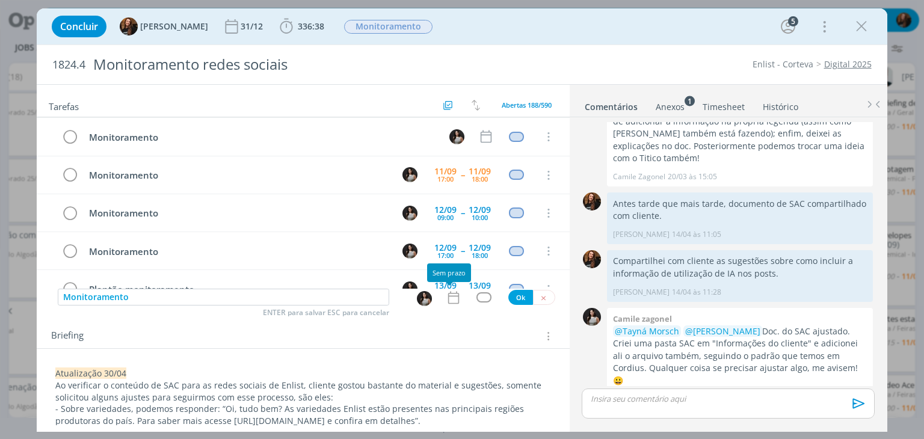
click at [452, 298] on icon "dialog" at bounding box center [454, 298] width 16 height 16
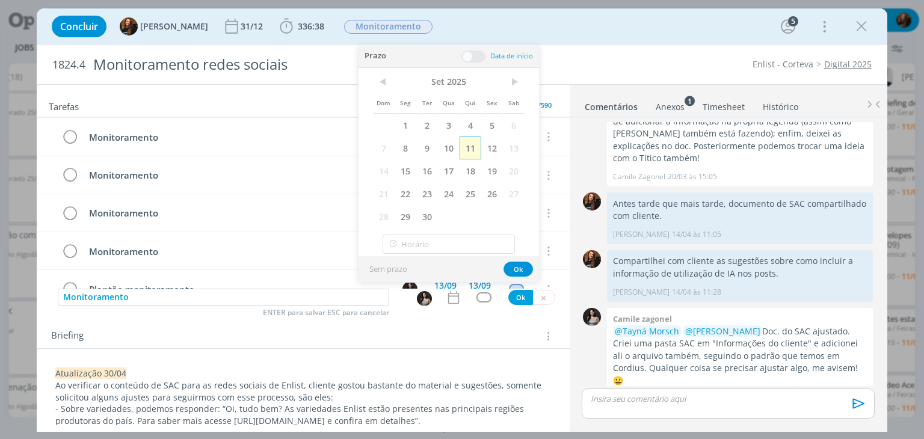
click at [471, 141] on span "11" at bounding box center [470, 147] width 22 height 23
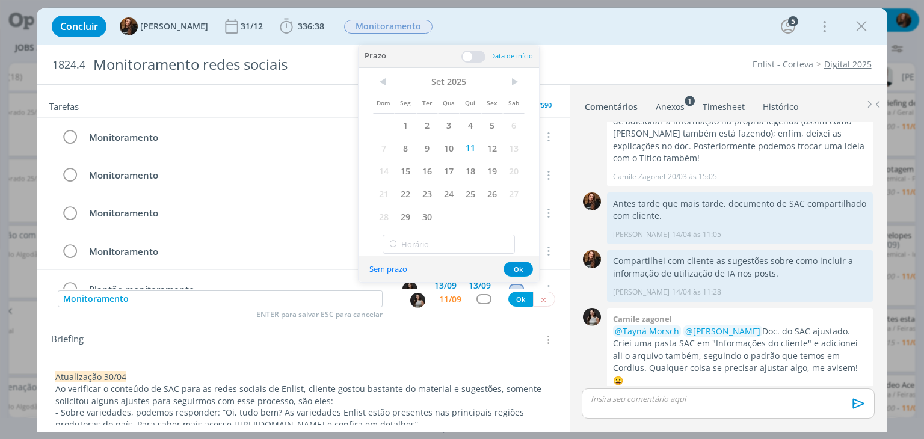
drag, startPoint x: 472, startPoint y: 54, endPoint x: 471, endPoint y: 73, distance: 19.9
click at [473, 54] on span at bounding box center [473, 57] width 24 height 12
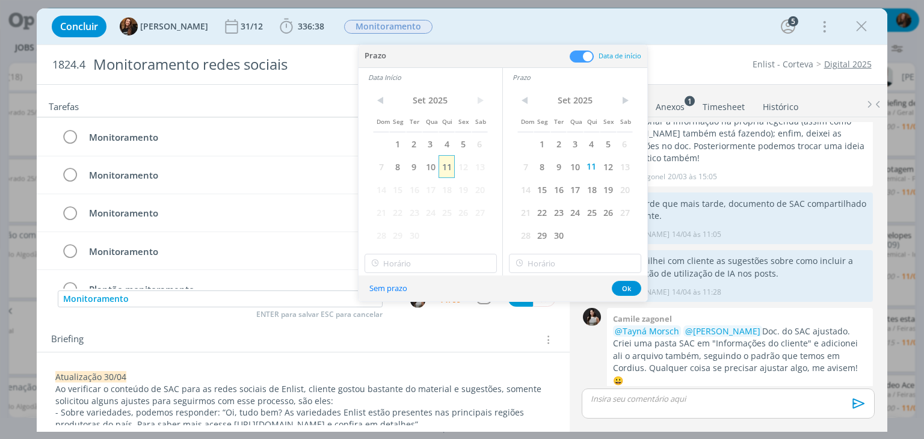
click at [447, 155] on span "11" at bounding box center [446, 166] width 16 height 23
click at [447, 261] on input "11:00" at bounding box center [430, 263] width 132 height 19
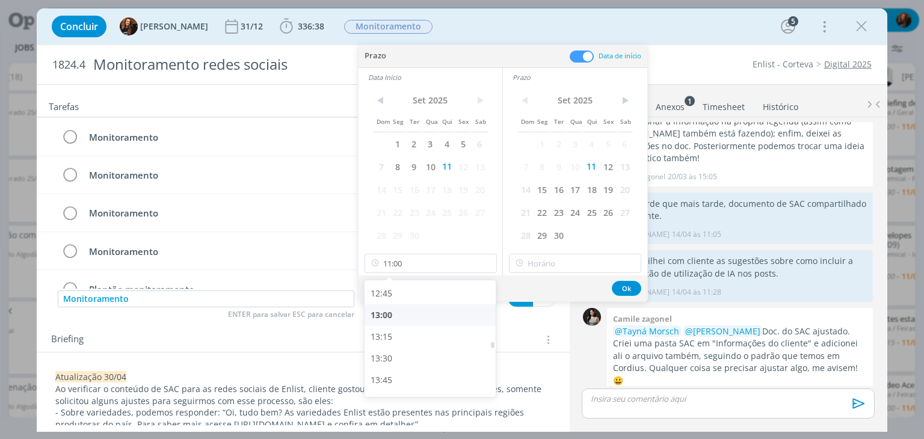
click at [414, 311] on div "13:00" at bounding box center [431, 315] width 135 height 22
type input "13:00"
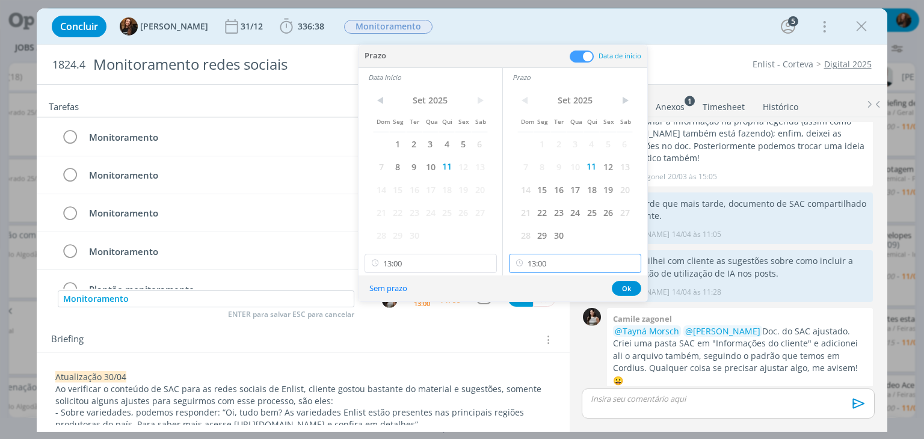
click at [577, 259] on input "13:00" at bounding box center [575, 263] width 132 height 19
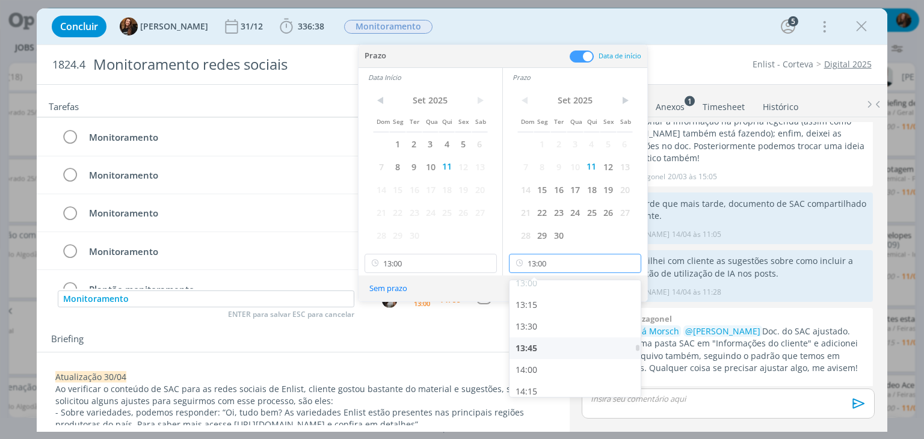
scroll to position [1154, 0]
click at [563, 346] on div "14:00" at bounding box center [576, 349] width 135 height 22
type input "14:00"
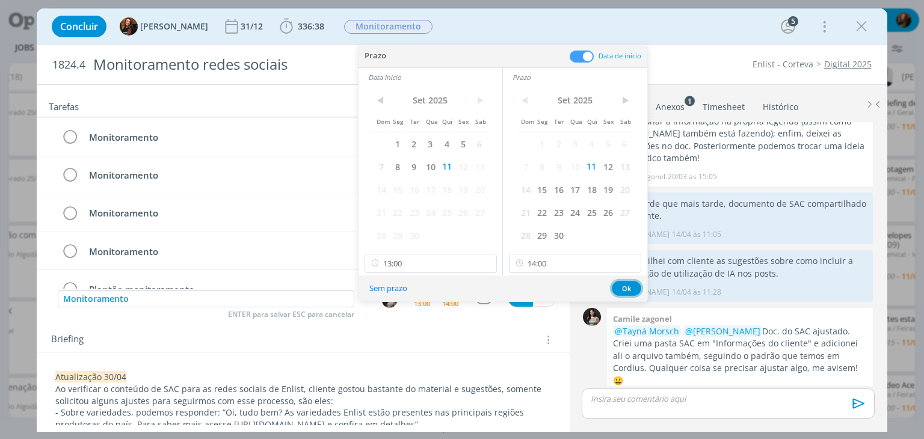
click at [623, 286] on button "Ok" at bounding box center [625, 288] width 29 height 15
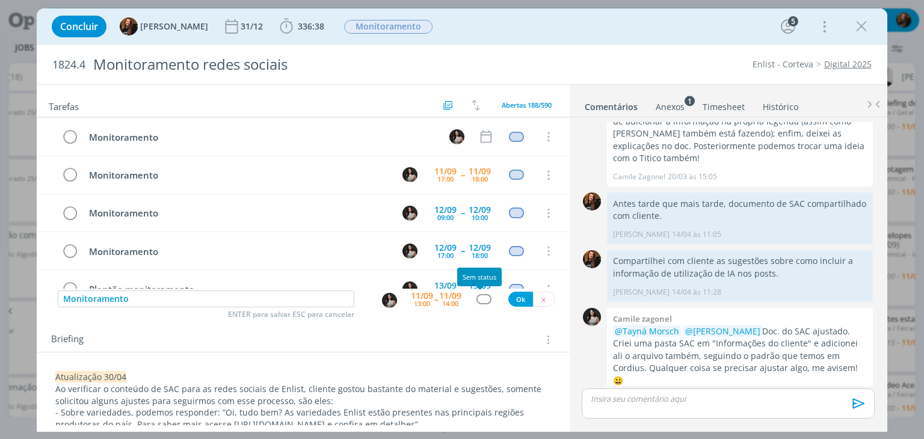
click at [479, 301] on div "dialog" at bounding box center [483, 299] width 15 height 10
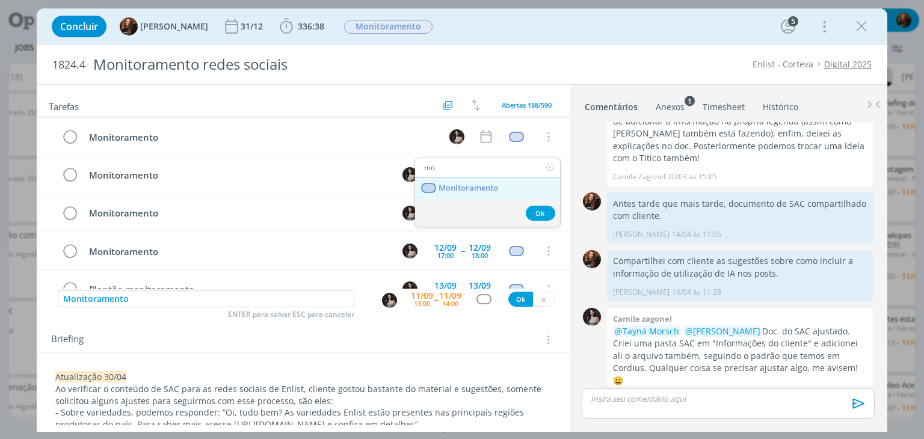
type input "mo"
drag, startPoint x: 476, startPoint y: 182, endPoint x: 483, endPoint y: 225, distance: 43.9
click at [476, 183] on span "Monitoramento" at bounding box center [469, 188] width 60 height 10
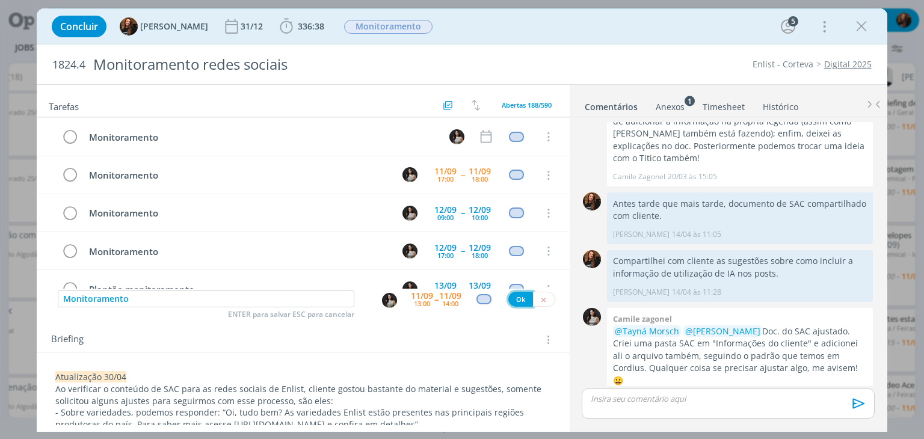
click at [514, 296] on button "Ok" at bounding box center [520, 299] width 25 height 15
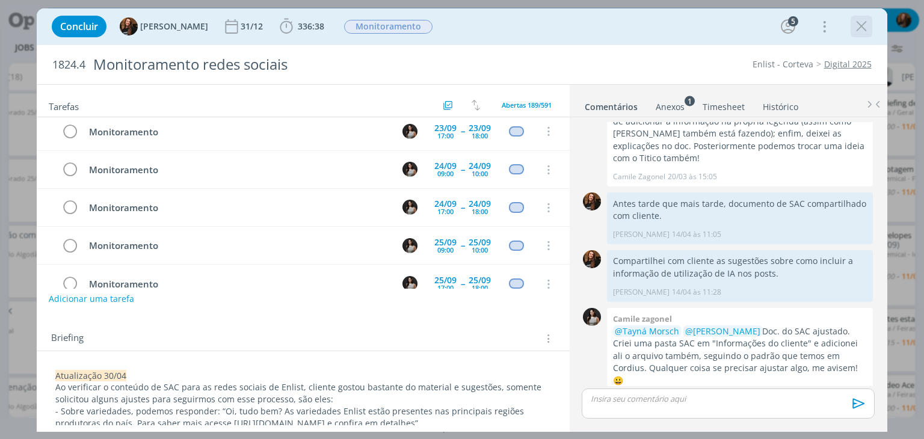
scroll to position [557, 0]
click at [862, 27] on icon "dialog" at bounding box center [861, 26] width 18 height 18
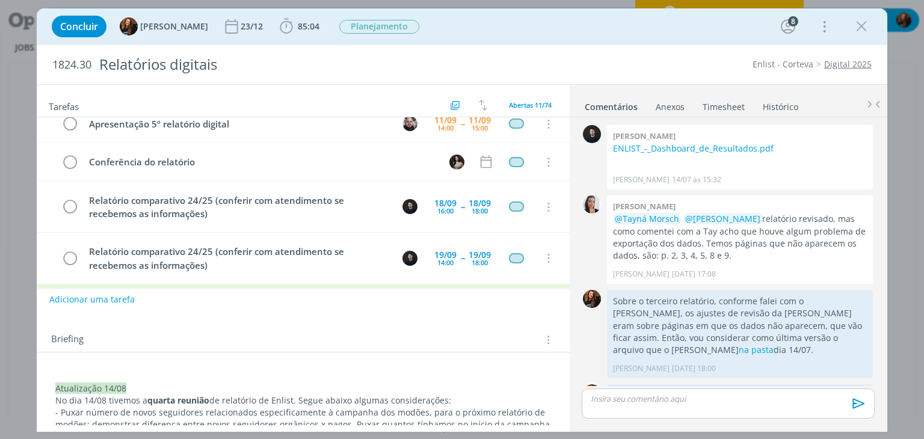
scroll to position [1270, 0]
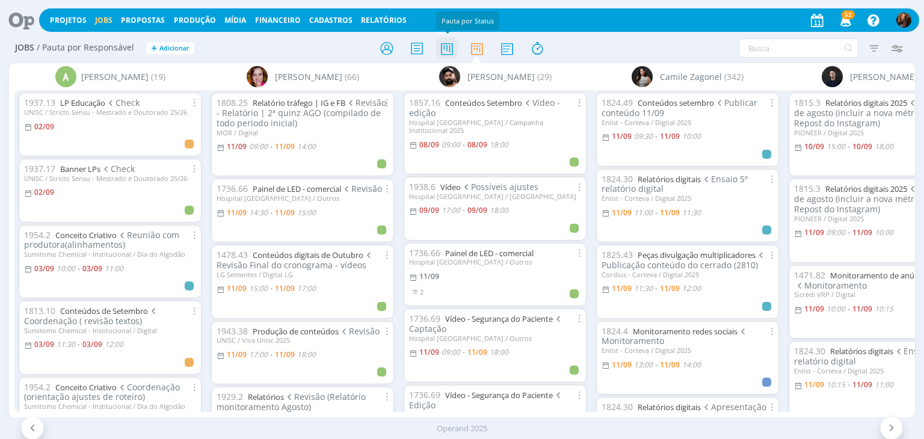
drag, startPoint x: 0, startPoint y: 0, endPoint x: 443, endPoint y: 49, distance: 445.3
click at [443, 49] on icon at bounding box center [447, 48] width 22 height 23
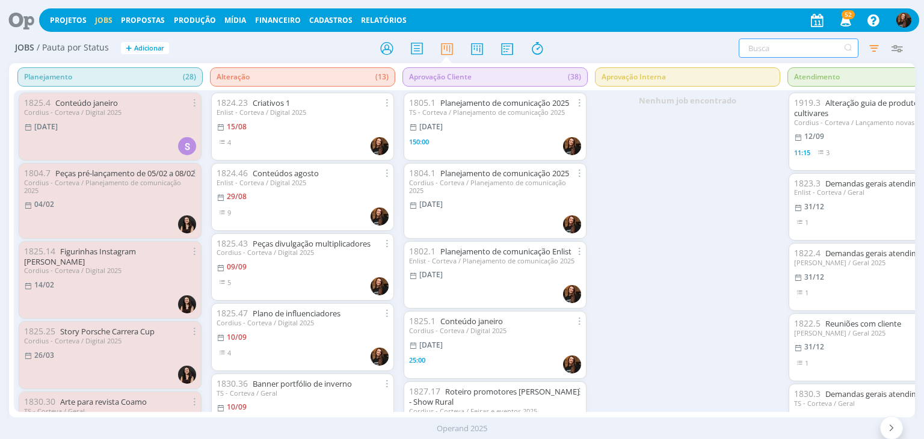
click at [800, 49] on input "text" at bounding box center [798, 47] width 120 height 19
type input "roteiros"
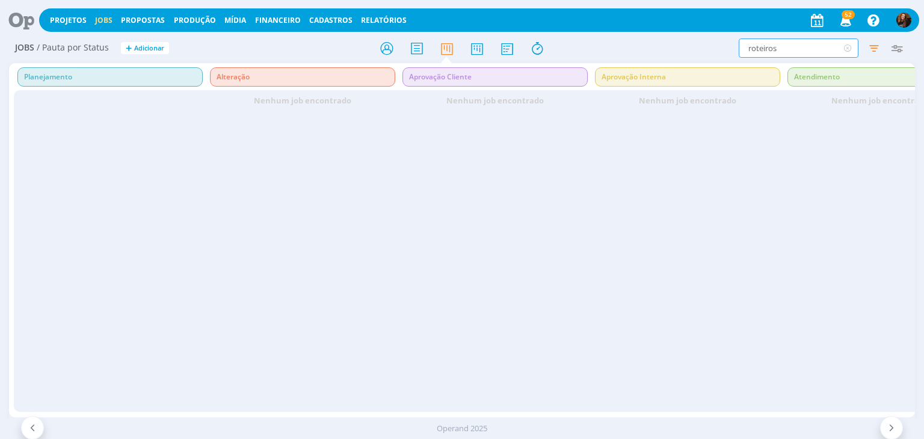
scroll to position [0, 681]
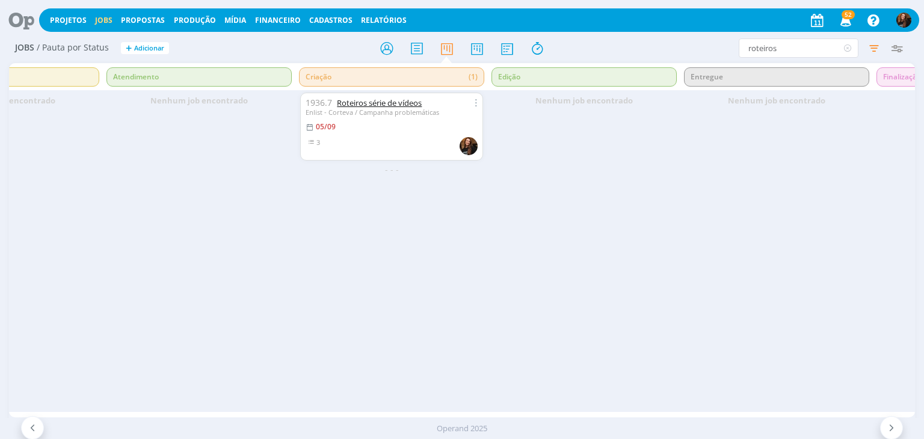
click at [394, 105] on link "Roteiros série de vídeos" at bounding box center [379, 102] width 85 height 11
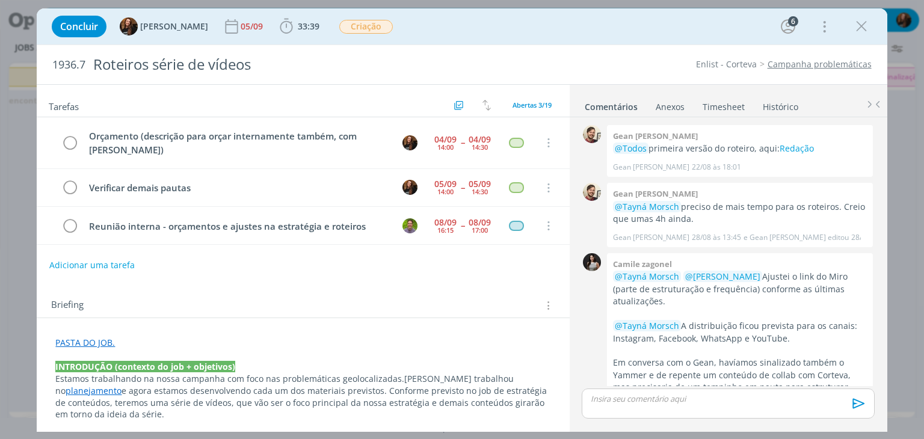
scroll to position [249, 0]
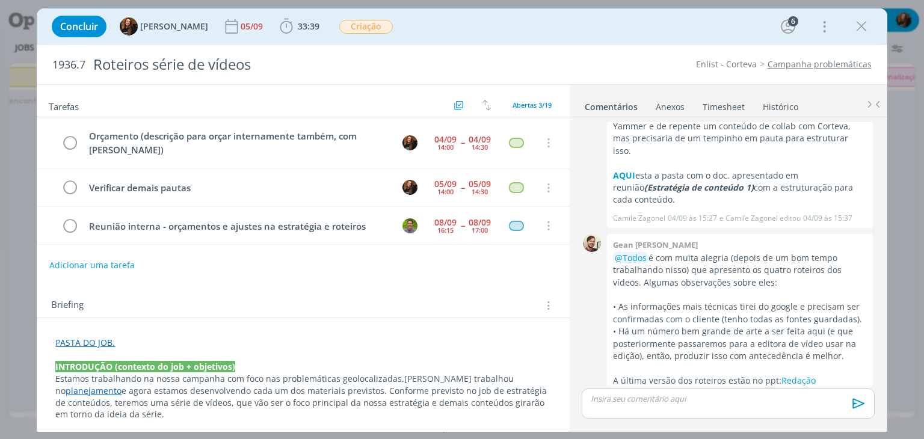
click at [735, 103] on link "Timesheet" at bounding box center [723, 104] width 43 height 17
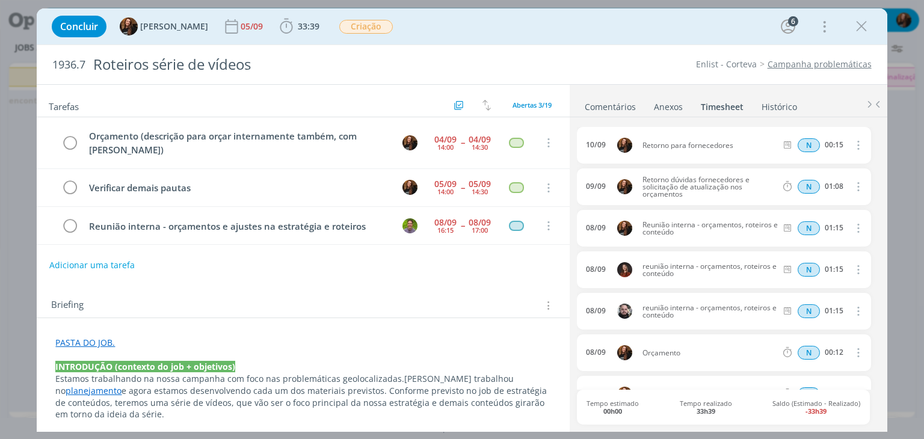
click at [618, 102] on link "Comentários" at bounding box center [610, 104] width 52 height 17
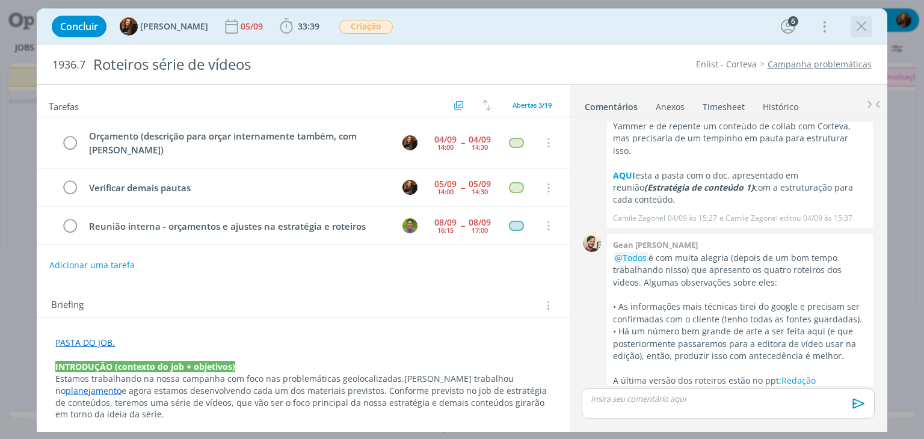
click at [861, 34] on icon "dialog" at bounding box center [861, 26] width 18 height 18
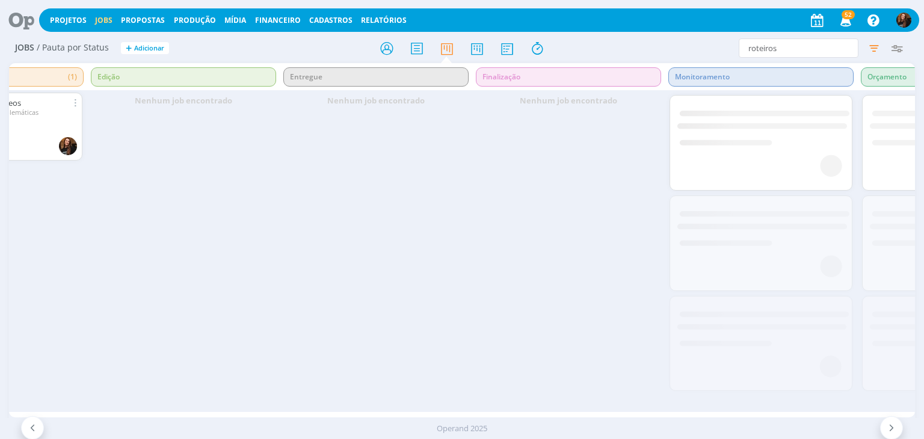
scroll to position [0, 1085]
click at [482, 51] on icon at bounding box center [477, 48] width 22 height 23
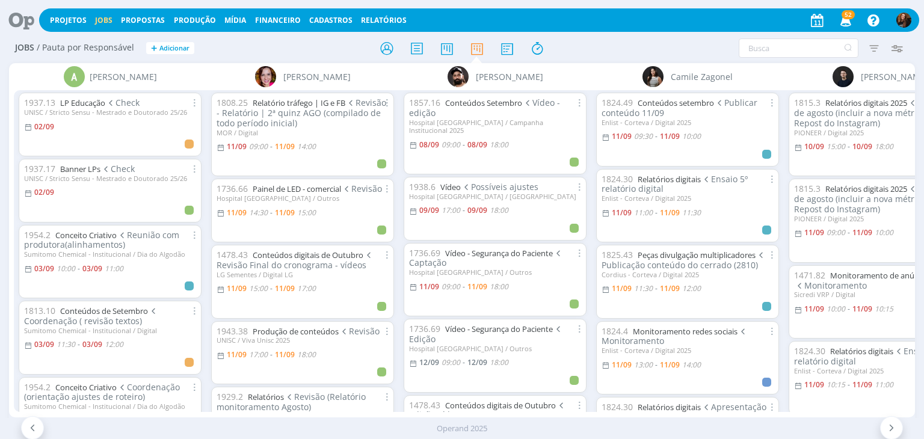
click at [901, 20] on img "button" at bounding box center [903, 20] width 15 height 15
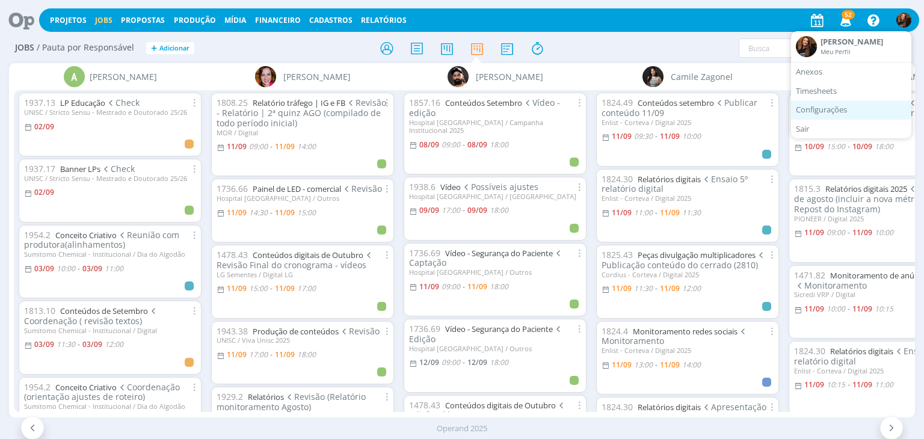
click at [839, 114] on link "Configurações" at bounding box center [851, 109] width 120 height 19
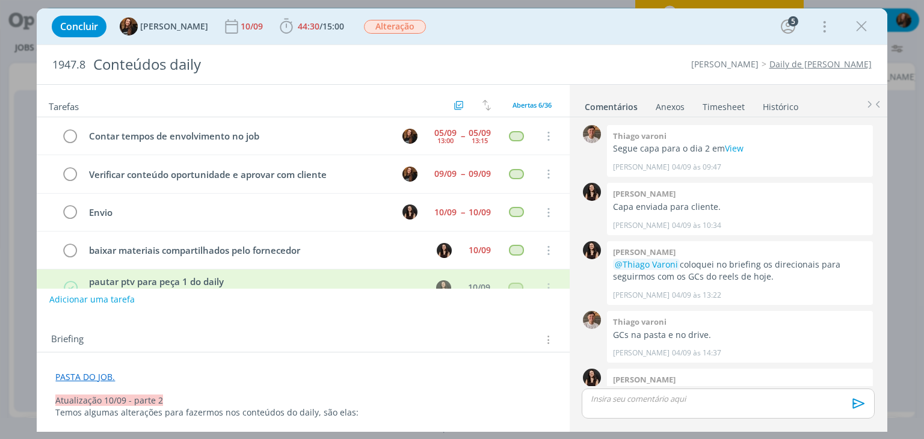
scroll to position [1311, 0]
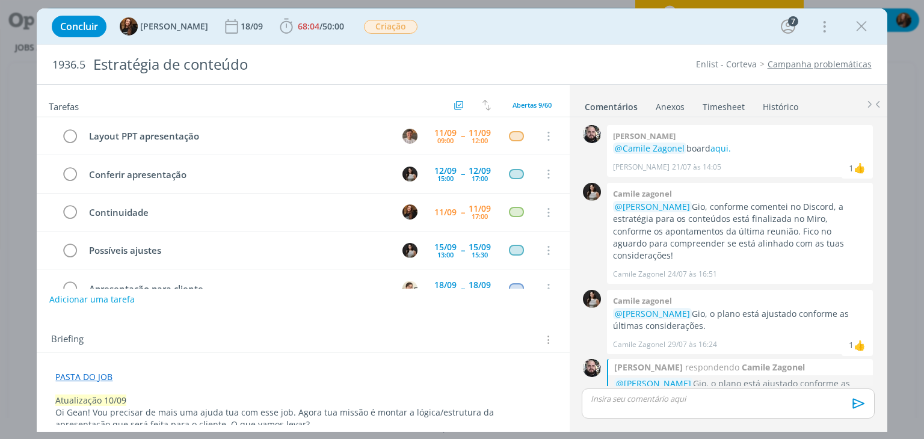
scroll to position [1251, 0]
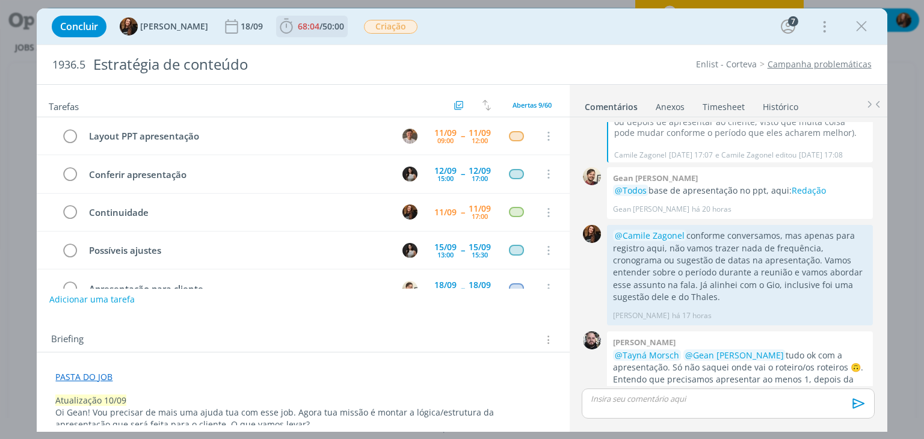
drag, startPoint x: 311, startPoint y: 27, endPoint x: 451, endPoint y: 57, distance: 143.3
click at [319, 27] on span "/" at bounding box center [320, 25] width 3 height 11
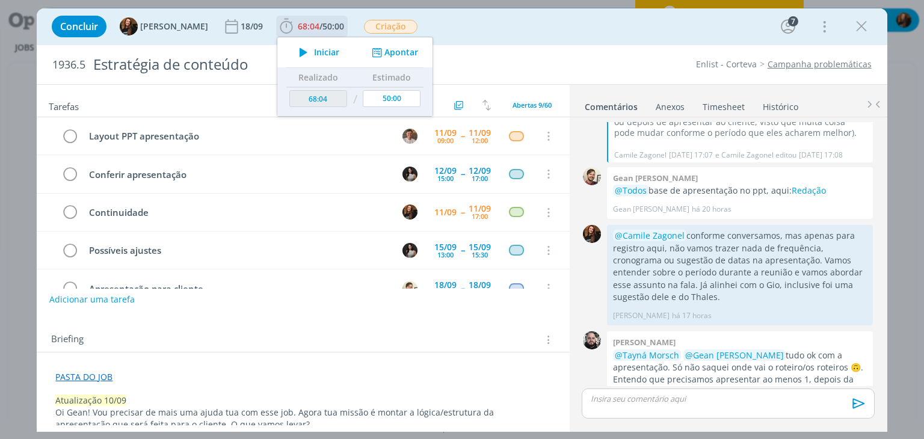
click at [394, 49] on button "Apontar" at bounding box center [394, 52] width 50 height 13
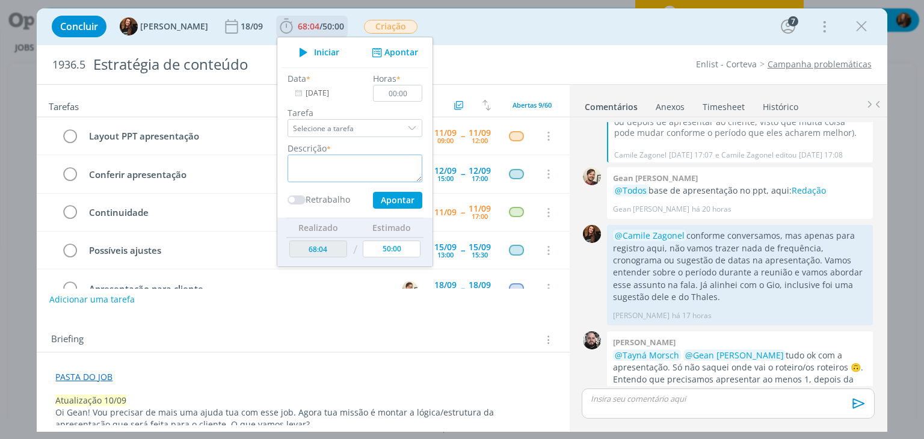
click at [339, 172] on textarea "dialog" at bounding box center [354, 169] width 135 height 28
type textarea "Alinhamentos com a equipe sobre apresentação"
click at [402, 93] on input "00:00" at bounding box center [397, 93] width 49 height 17
type input "00:20"
click at [381, 192] on button "Apontar" at bounding box center [397, 200] width 49 height 17
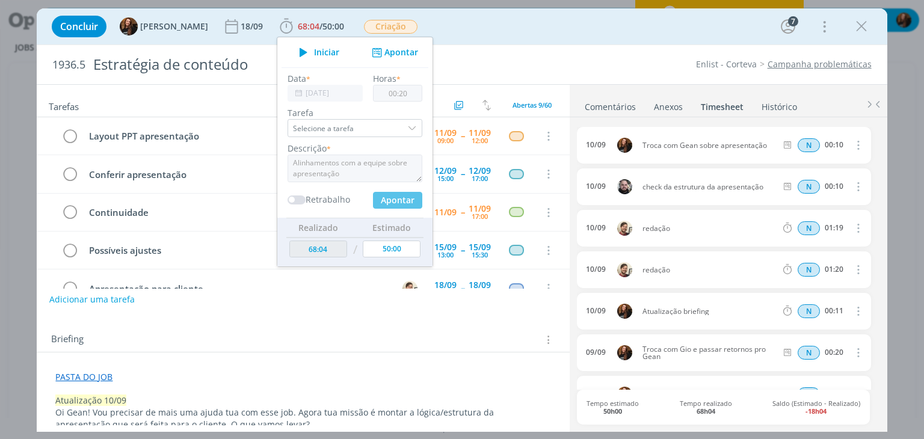
type input "68:24"
type input "[DATE]"
type input "00:00"
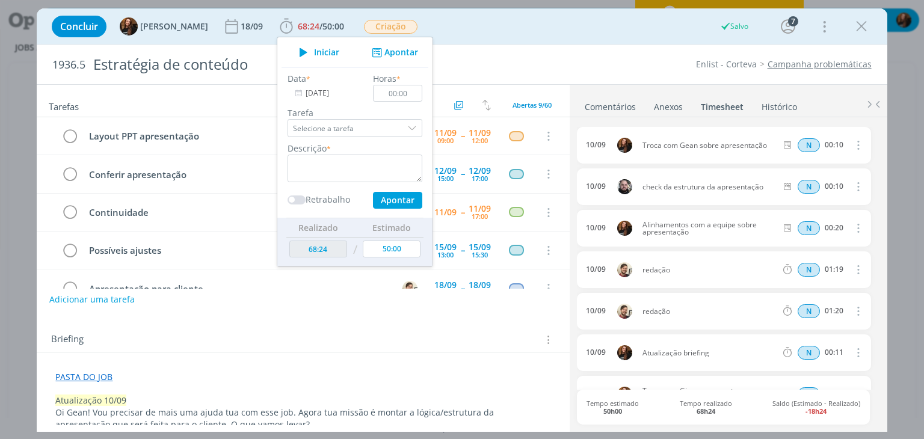
click at [384, 326] on div "Briefing Briefings Predefinidos Versões do Briefing Ver Briefing do Projeto" at bounding box center [303, 336] width 532 height 32
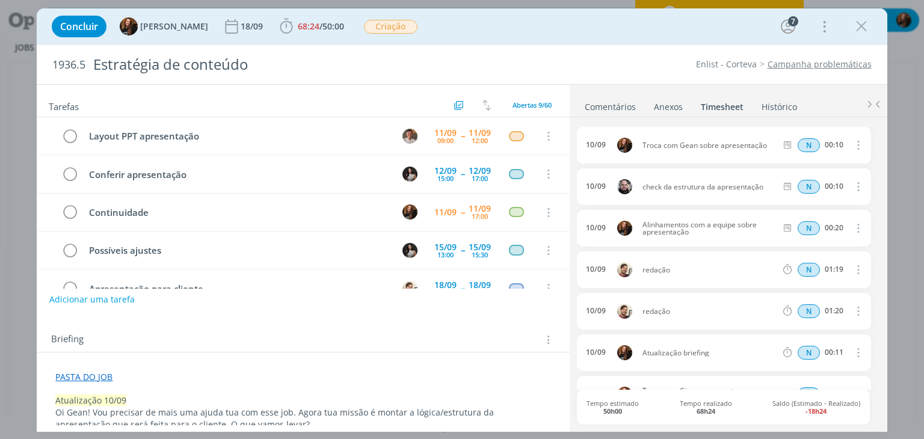
click at [854, 227] on icon "dialog" at bounding box center [856, 228] width 13 height 14
click at [803, 263] on link "Editar" at bounding box center [823, 267] width 95 height 19
click at [602, 225] on span "10/09" at bounding box center [599, 228] width 20 height 8
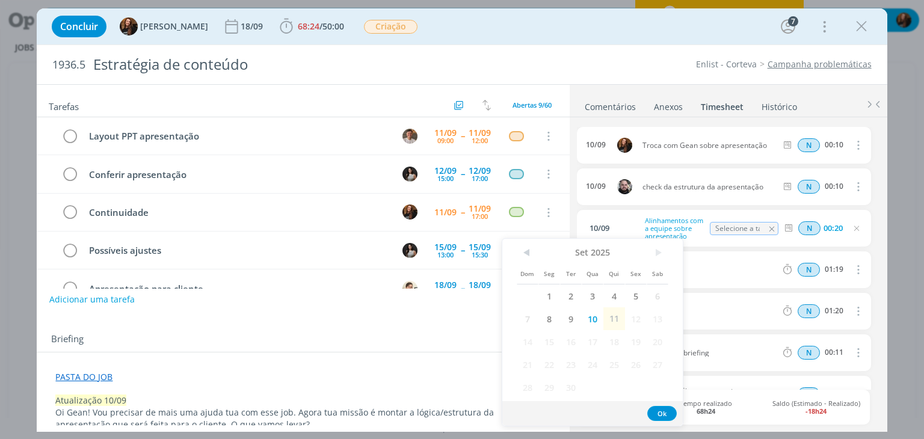
click at [614, 319] on span "11" at bounding box center [614, 318] width 22 height 23
drag, startPoint x: 762, startPoint y: 285, endPoint x: 808, endPoint y: 265, distance: 50.4
click at [765, 284] on div "10/09 redação N 01:19 Excluir" at bounding box center [723, 269] width 293 height 37
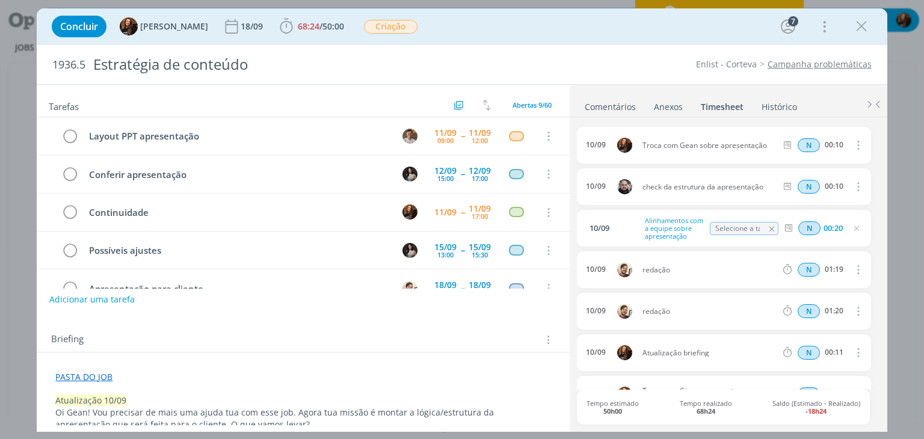
drag, startPoint x: 851, startPoint y: 225, endPoint x: 358, endPoint y: 46, distance: 525.2
click at [852, 225] on icon "dialog" at bounding box center [856, 229] width 10 height 10
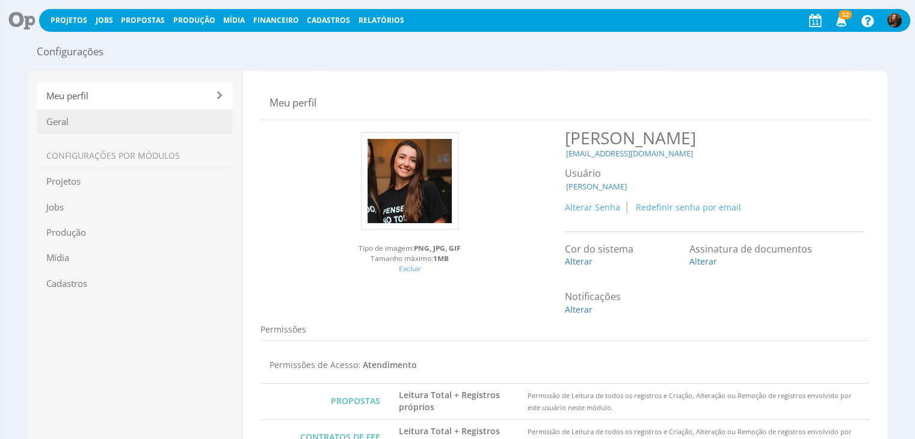
click at [75, 129] on span "Geral" at bounding box center [135, 122] width 196 height 26
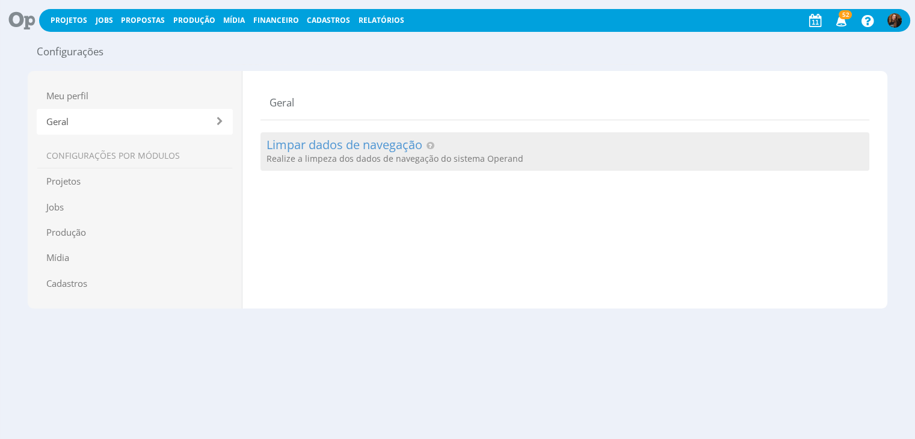
click at [385, 151] on h2 "Limpar dados de navegação" at bounding box center [564, 144] width 596 height 13
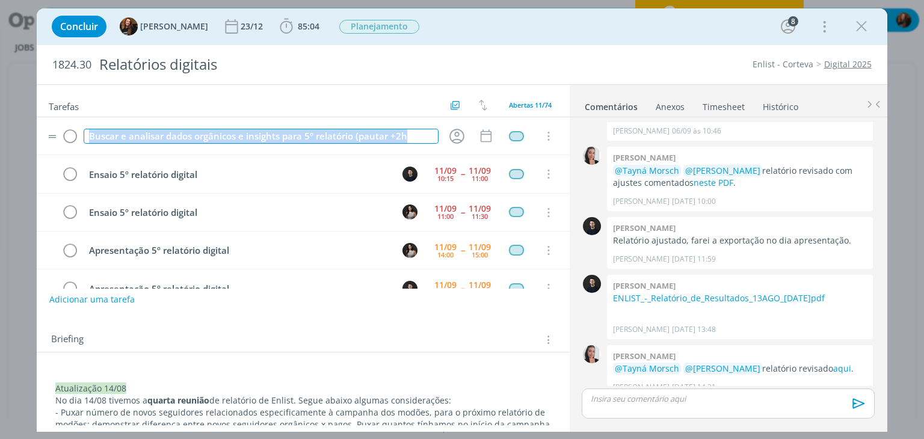
drag, startPoint x: 426, startPoint y: 132, endPoint x: 85, endPoint y: 151, distance: 340.9
click at [85, 151] on tr "Buscar e analisar dados orgânicos e insights para 5º relatório (pautar +2h Canc…" at bounding box center [303, 136] width 532 height 38
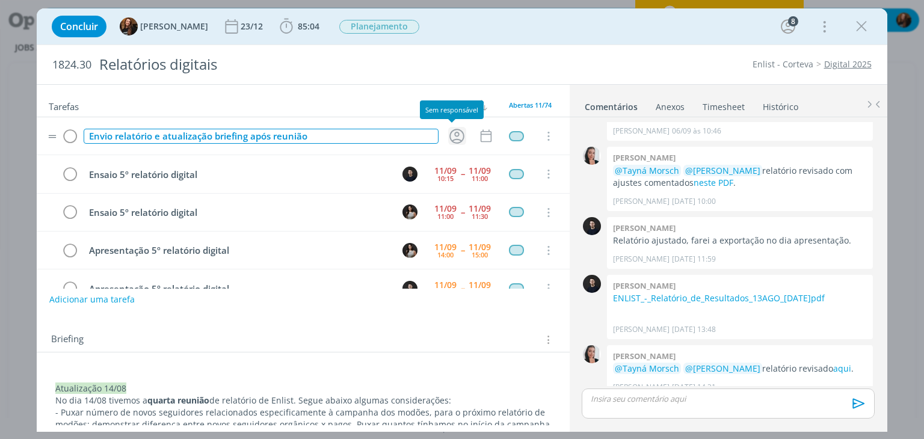
click at [449, 133] on icon "dialog" at bounding box center [456, 136] width 15 height 15
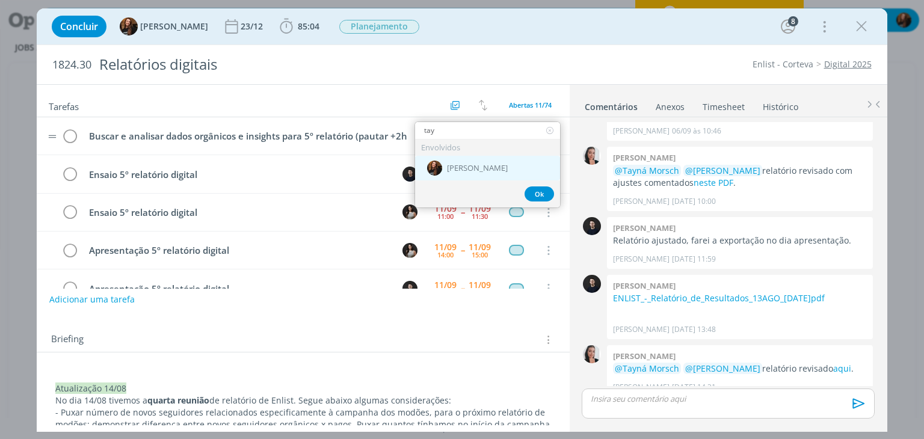
type input "tay"
click at [481, 169] on span "[PERSON_NAME]" at bounding box center [477, 169] width 61 height 10
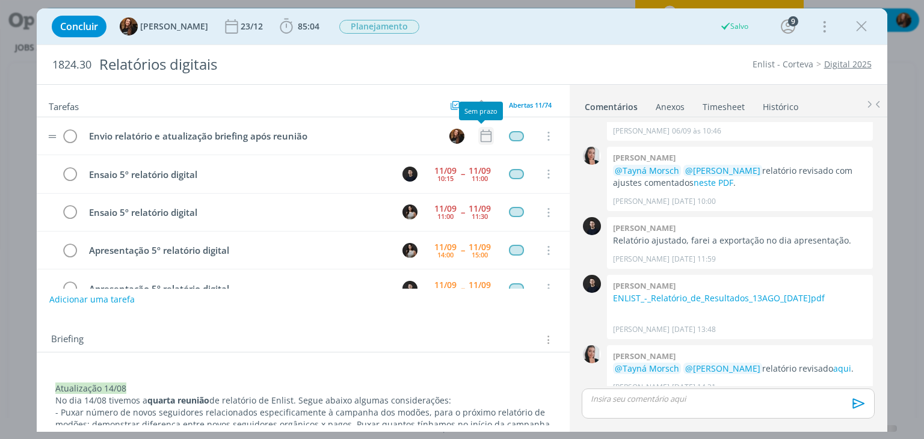
click at [481, 134] on icon "dialog" at bounding box center [486, 136] width 16 height 16
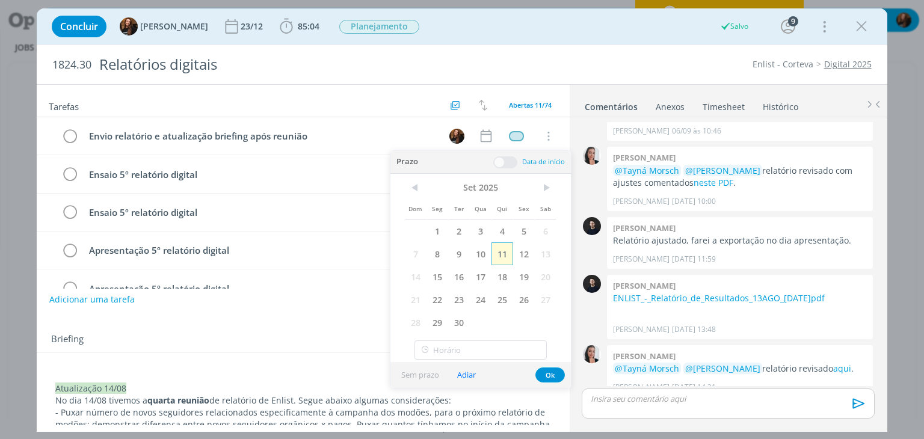
click at [504, 255] on span "11" at bounding box center [502, 253] width 22 height 23
click at [502, 161] on span at bounding box center [505, 162] width 24 height 12
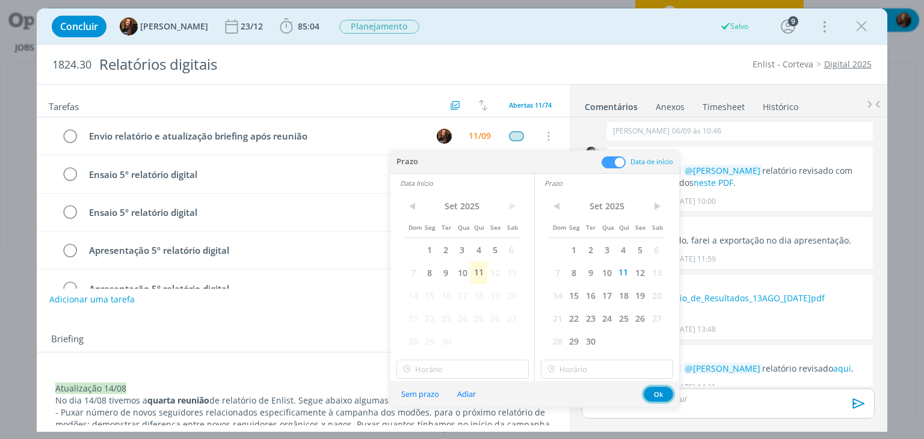
click at [664, 394] on button "Ok" at bounding box center [657, 394] width 29 height 15
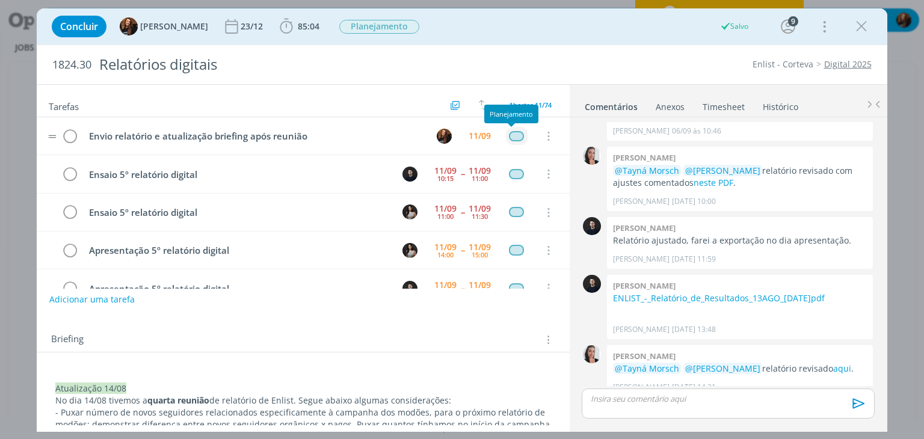
click at [512, 133] on div "dialog" at bounding box center [516, 136] width 15 height 10
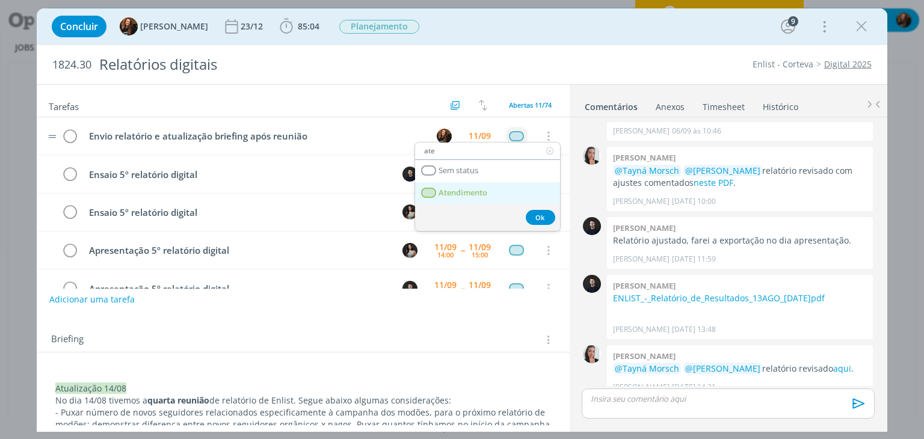
type input "ate"
drag, startPoint x: 479, startPoint y: 191, endPoint x: 512, endPoint y: 209, distance: 38.2
click at [479, 191] on span "Atendimento" at bounding box center [463, 193] width 49 height 10
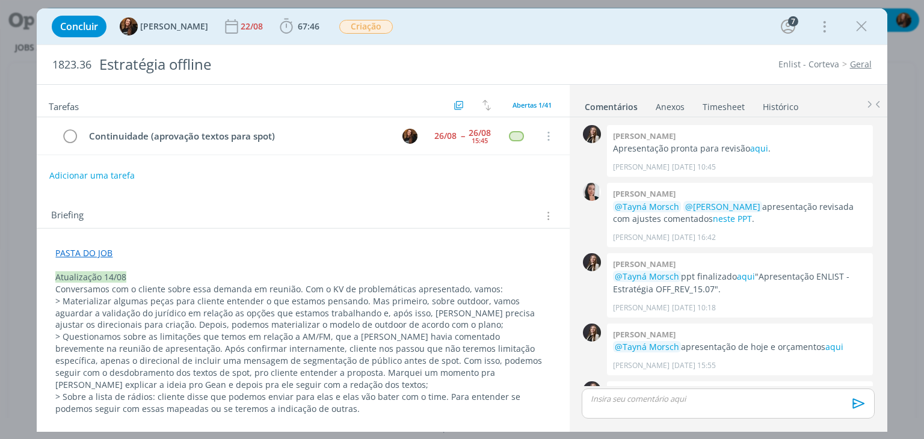
scroll to position [859, 0]
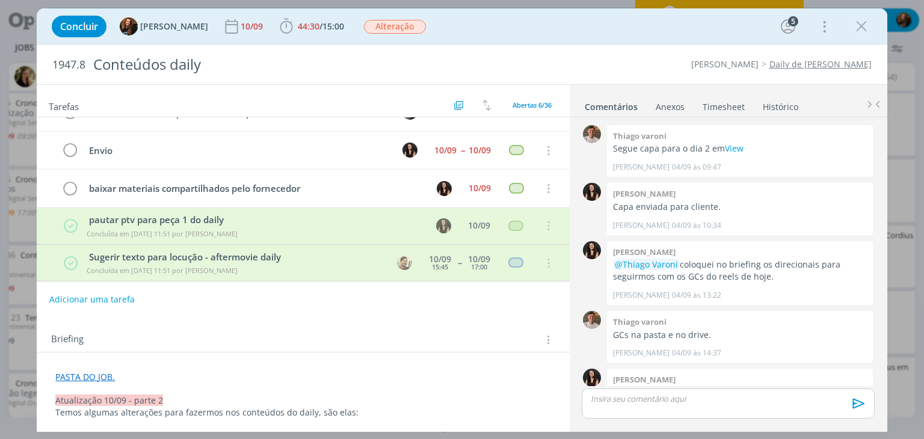
scroll to position [1311, 0]
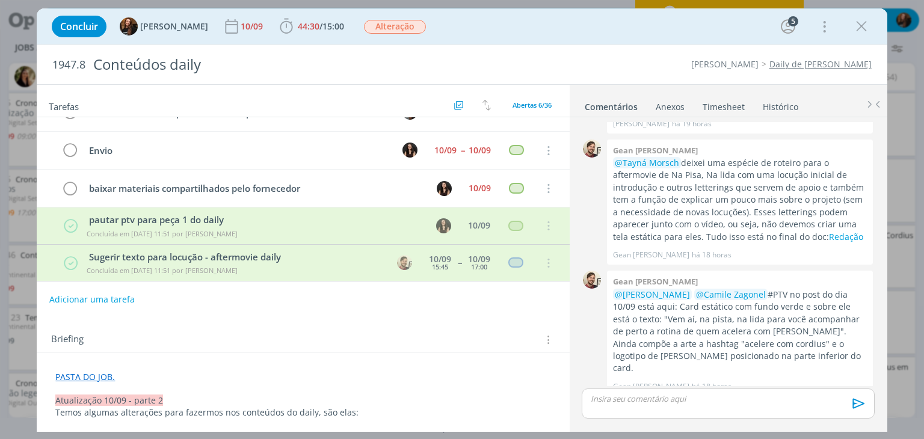
click at [563, 10] on div "Concluir Tayná Morsch 10/09 44:30 / 15:00 Iniciar Apontar Data * [DATE] Horas *…" at bounding box center [462, 26] width 850 height 36
drag, startPoint x: 713, startPoint y: 107, endPoint x: 399, endPoint y: 133, distance: 314.3
click at [712, 106] on link "Timesheet" at bounding box center [723, 104] width 43 height 17
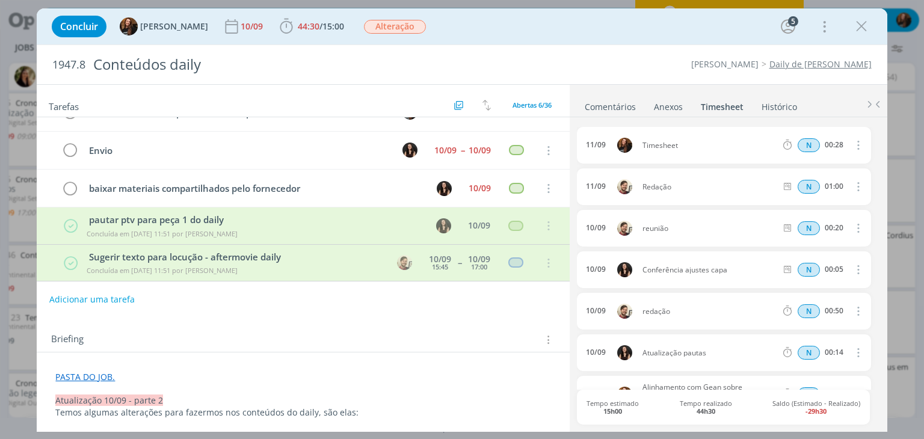
click at [851, 145] on icon "dialog" at bounding box center [856, 145] width 13 height 14
drag, startPoint x: 824, startPoint y: 186, endPoint x: 702, endPoint y: 176, distance: 122.4
click at [824, 186] on link "Editar" at bounding box center [823, 184] width 95 height 19
drag, startPoint x: 689, startPoint y: 144, endPoint x: 611, endPoint y: 154, distance: 78.8
click at [611, 154] on div "[DATE] 10:10 Timesheet Selecione a tarefa N 00:28" at bounding box center [723, 145] width 293 height 37
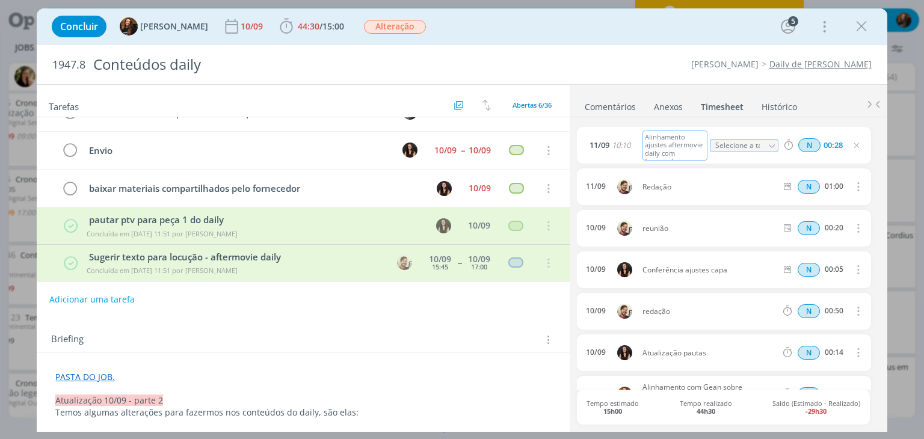
scroll to position [5, 0]
click at [853, 144] on icon "dialog" at bounding box center [856, 146] width 10 height 10
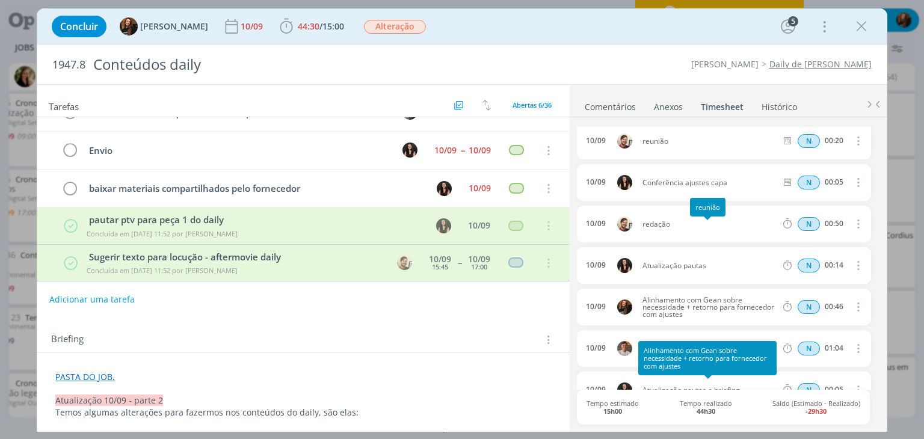
scroll to position [0, 0]
